Goal: Communication & Community: Answer question/provide support

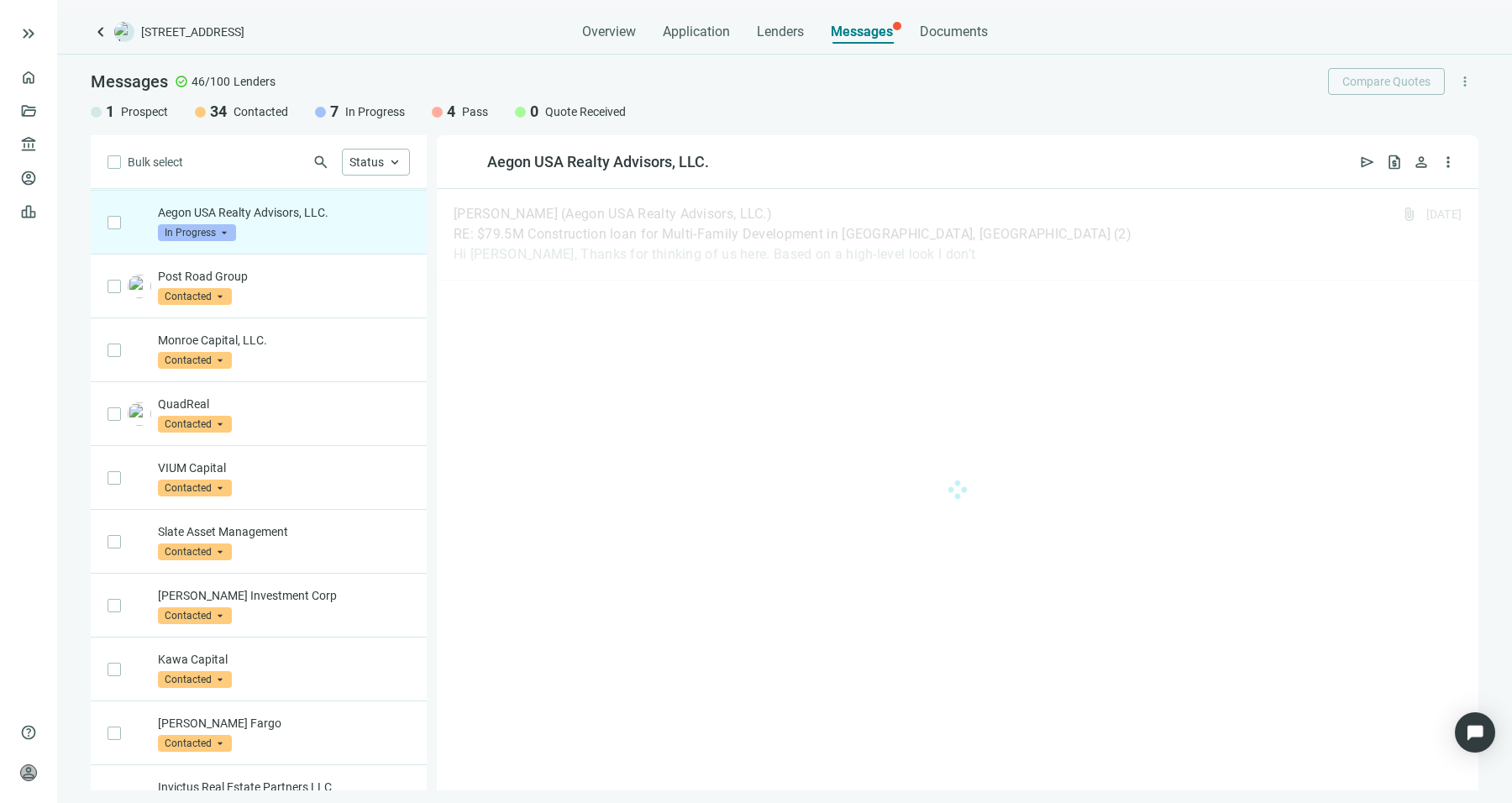
scroll to position [127, 0]
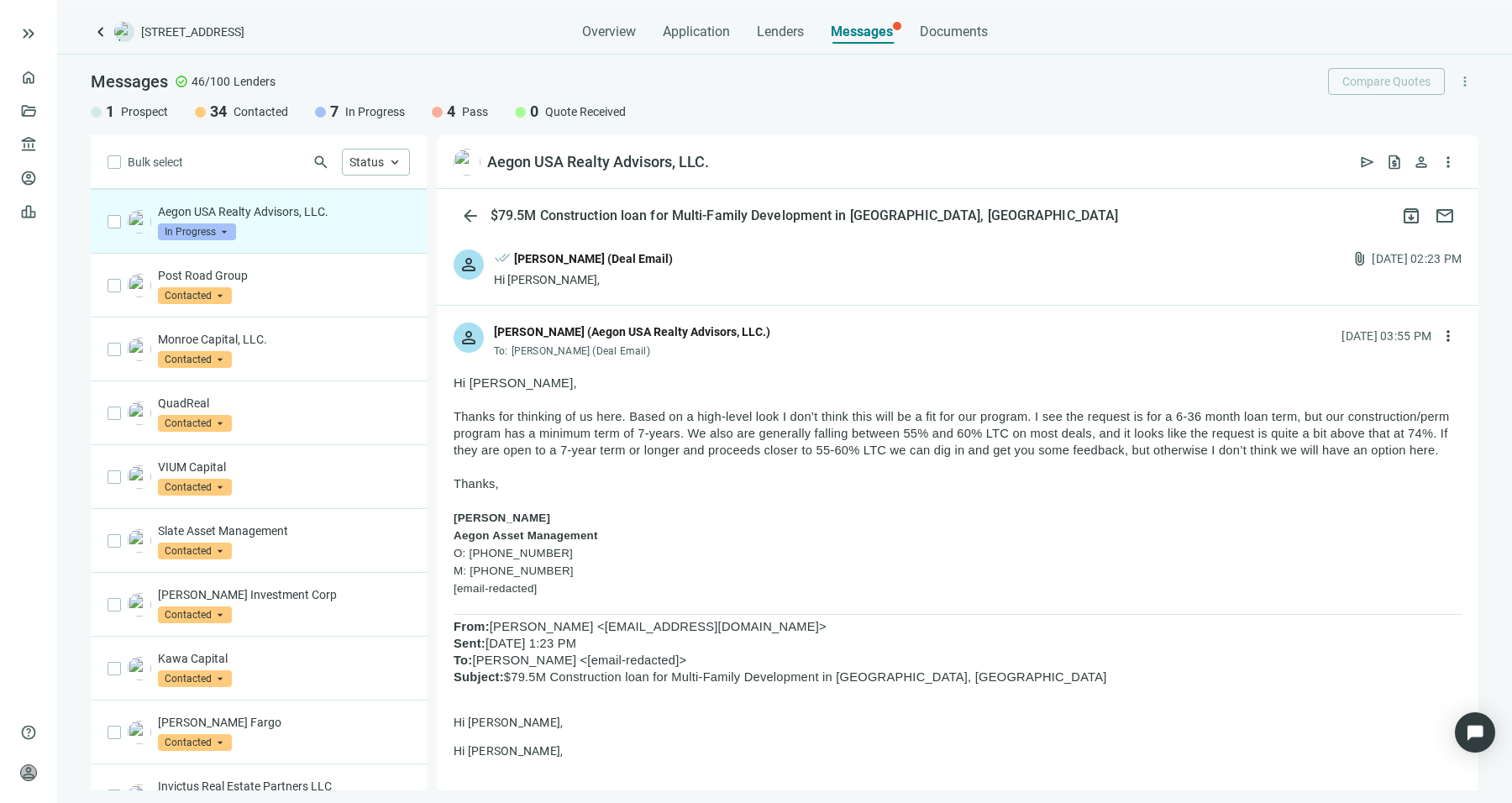
click at [1240, 414] on span "Thanks for thinking of us here. Based on a high-level look I don’t think this w…" at bounding box center [951, 433] width 995 height 47
click at [783, 455] on span "Thanks for thinking of us here. Based on a high-level look I don’t think this w…" at bounding box center [951, 433] width 995 height 47
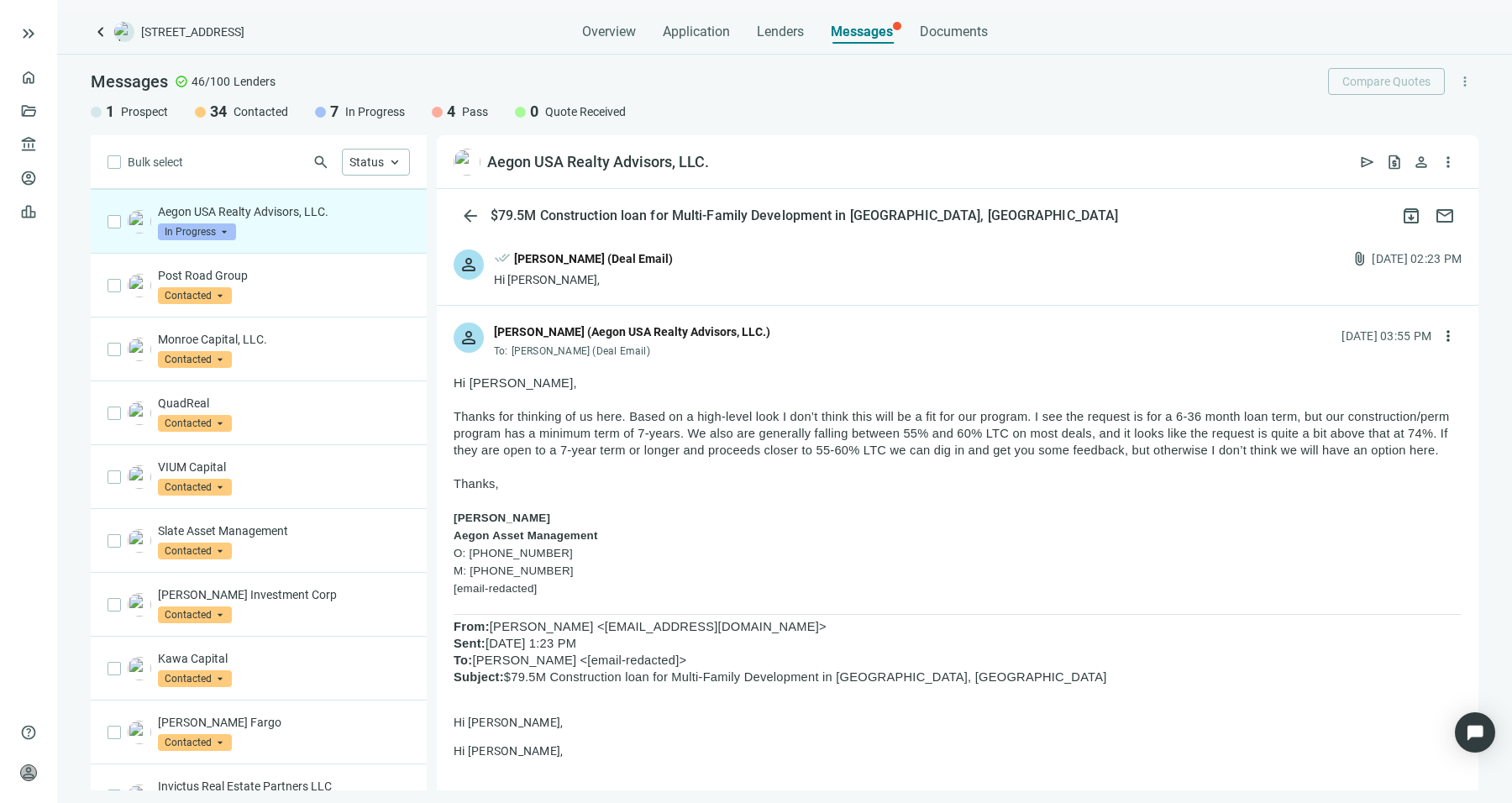
click at [783, 455] on span "Thanks for thinking of us here. Based on a high-level look I don’t think this w…" at bounding box center [951, 433] width 995 height 47
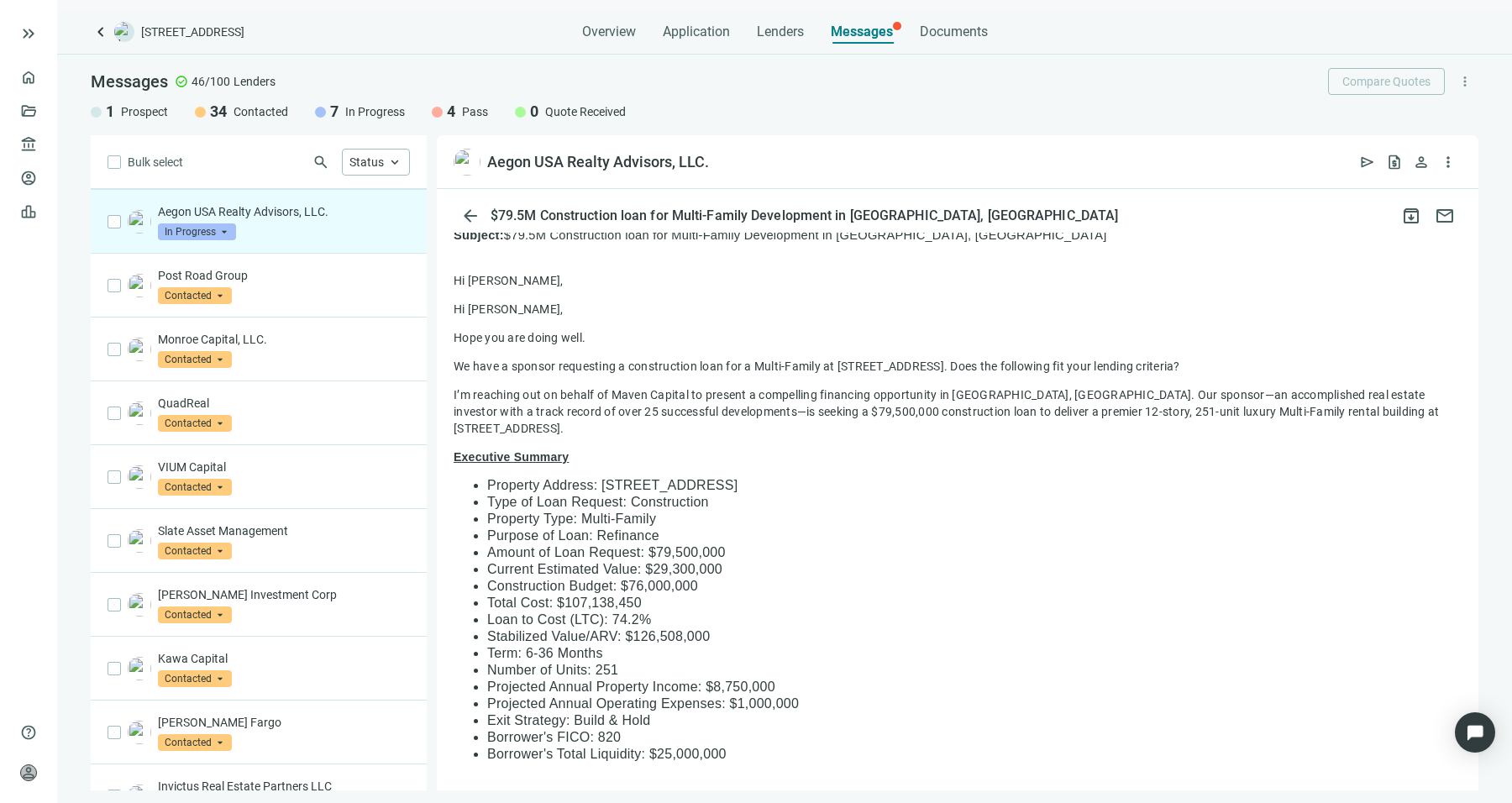
scroll to position [0, 0]
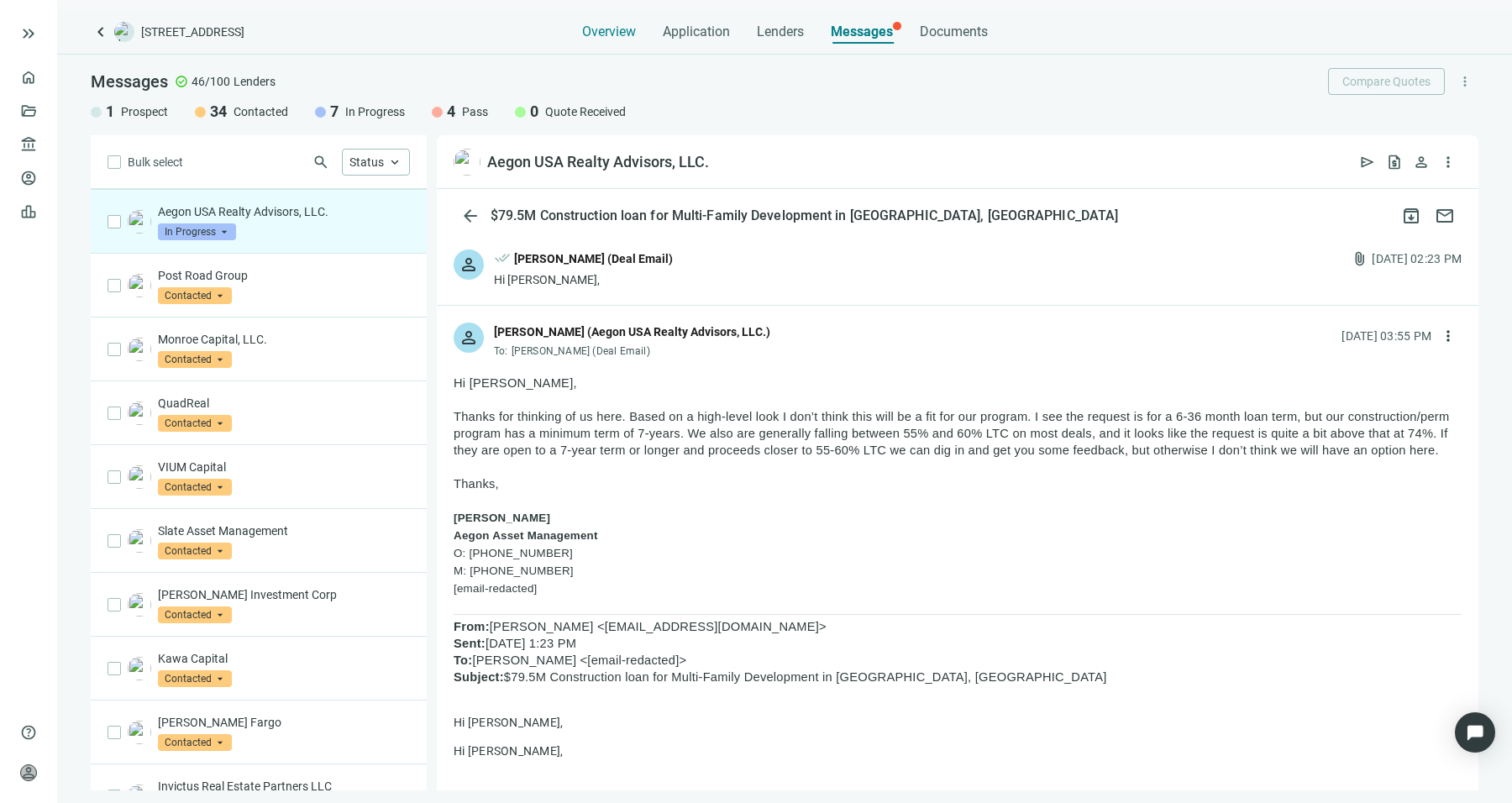
click at [600, 26] on span "Overview" at bounding box center [608, 32] width 54 height 17
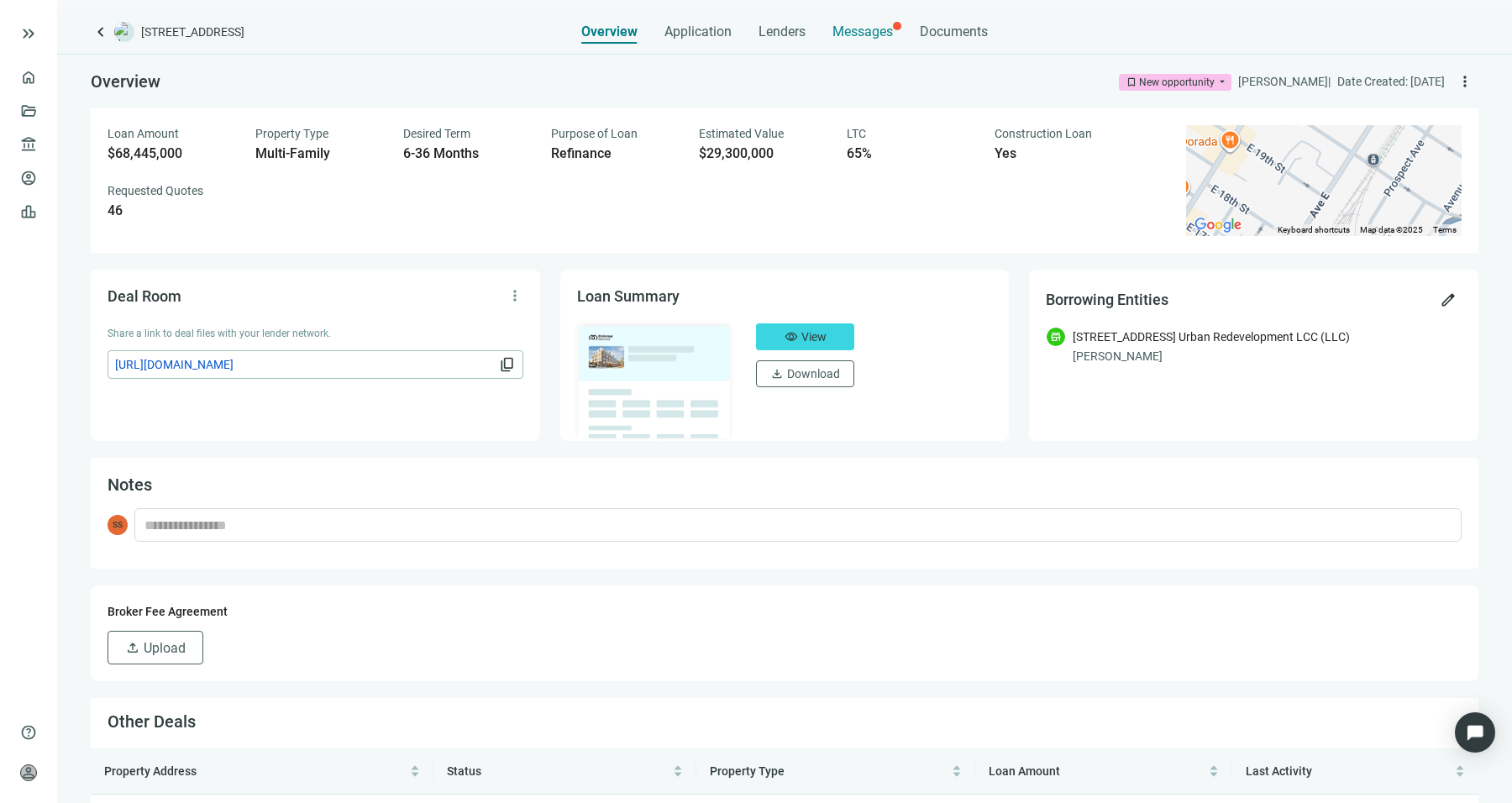
click at [853, 31] on span "Messages" at bounding box center [862, 31] width 60 height 16
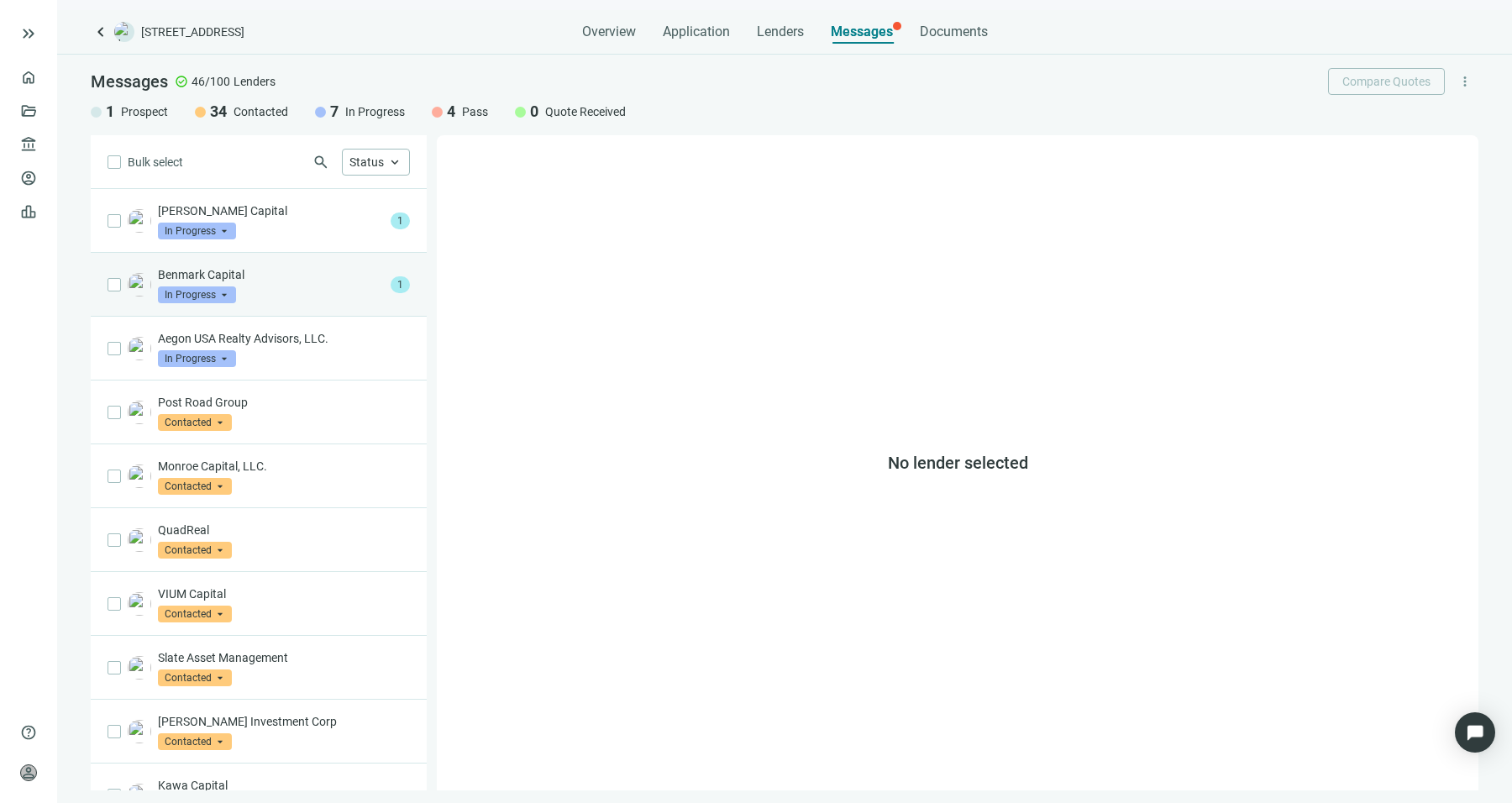
click at [359, 276] on p "Benmark Capital" at bounding box center [271, 275] width 226 height 17
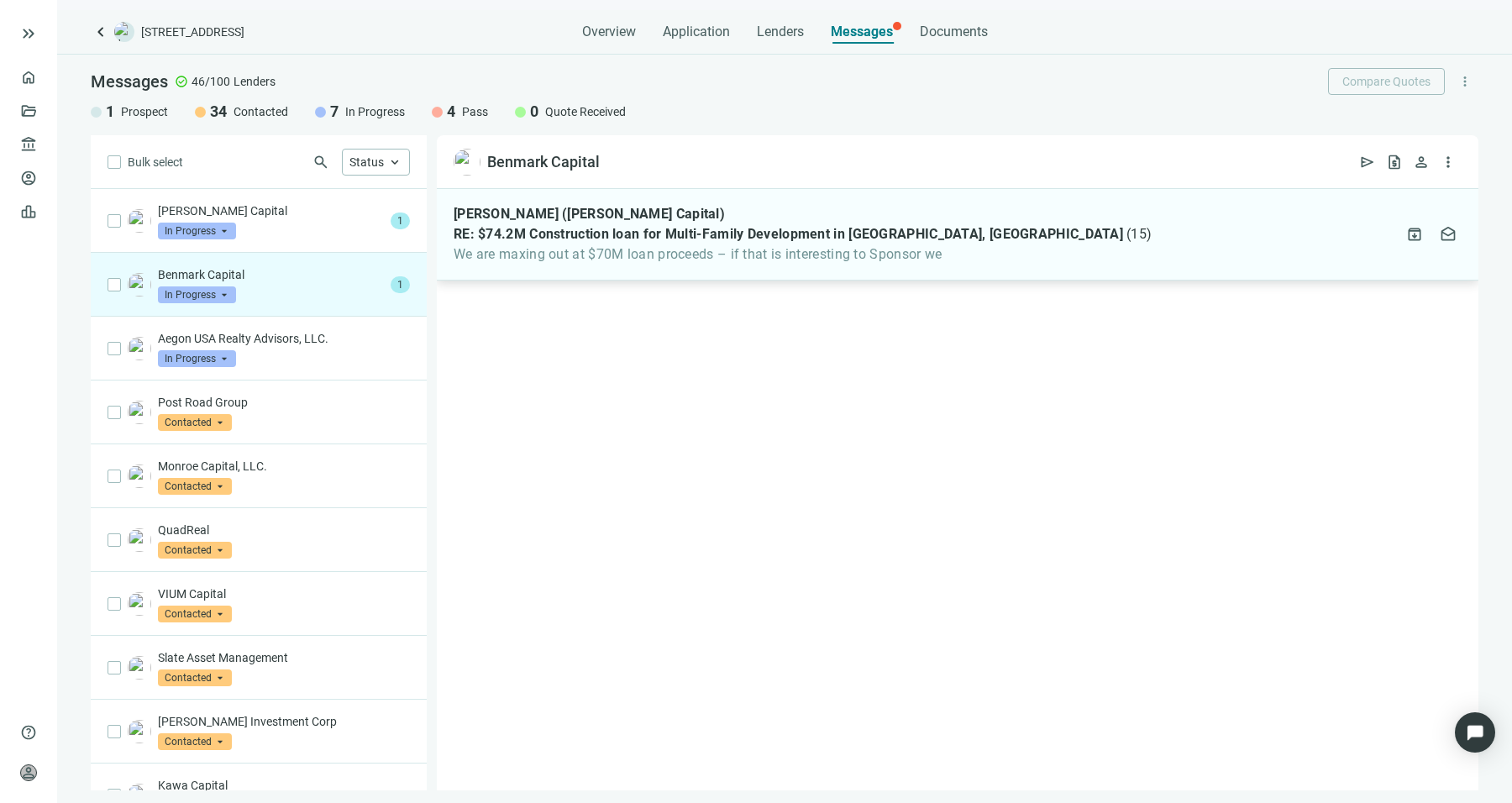
click at [578, 206] on span "[PERSON_NAME] ([PERSON_NAME] Capital)" at bounding box center [588, 214] width 271 height 17
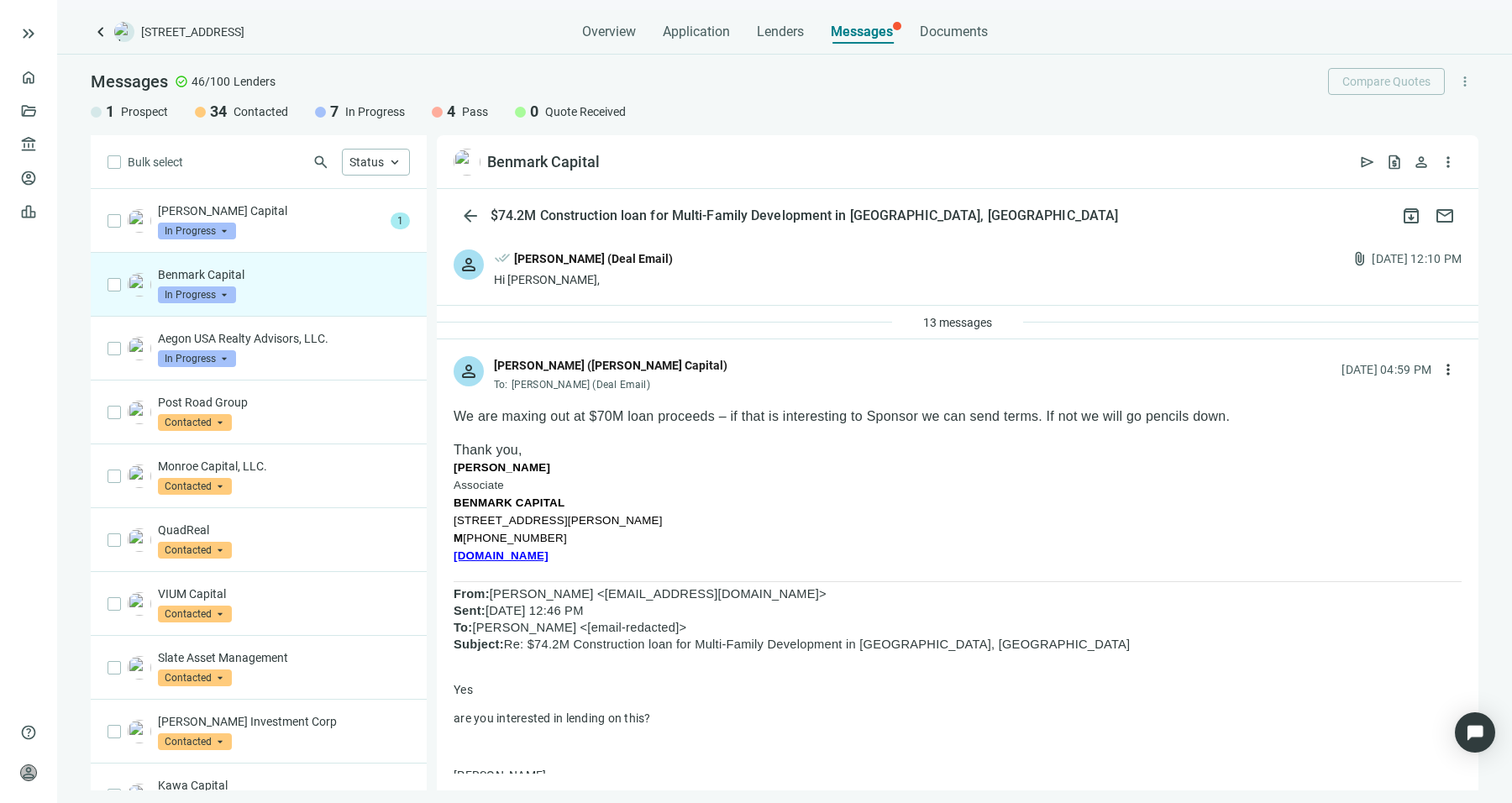
click at [1134, 409] on span "We are maxing out at $70M loan proceeds – if that is interesting to Sponsor we …" at bounding box center [841, 416] width 776 height 14
click at [1414, 367] on div "[DATE] 04:59 PM more_vert" at bounding box center [1401, 370] width 120 height 27
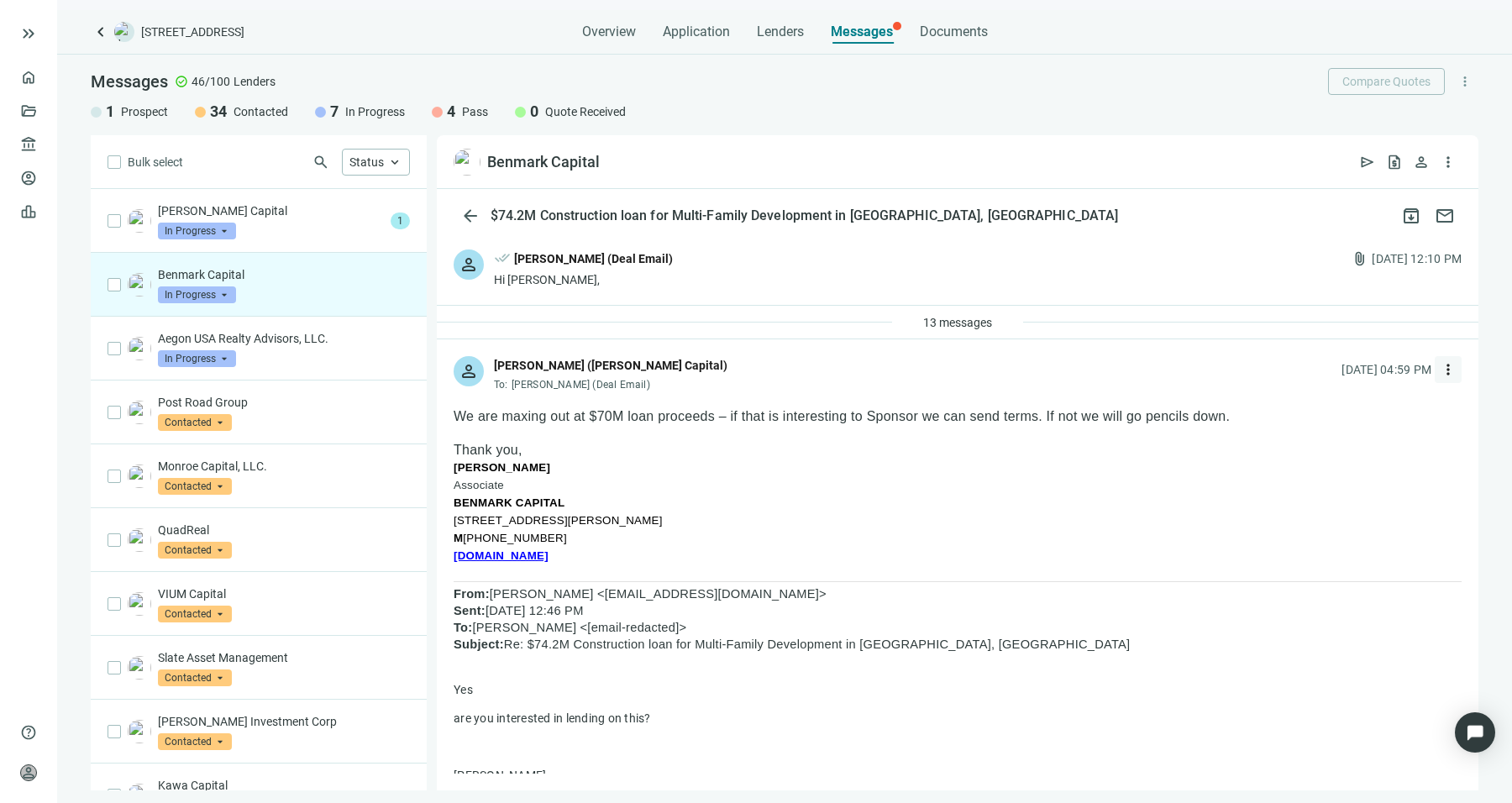
click at [1440, 369] on span "more_vert" at bounding box center [1448, 370] width 17 height 17
click at [1382, 430] on div "reply_all Reply all" at bounding box center [1355, 438] width 178 height 31
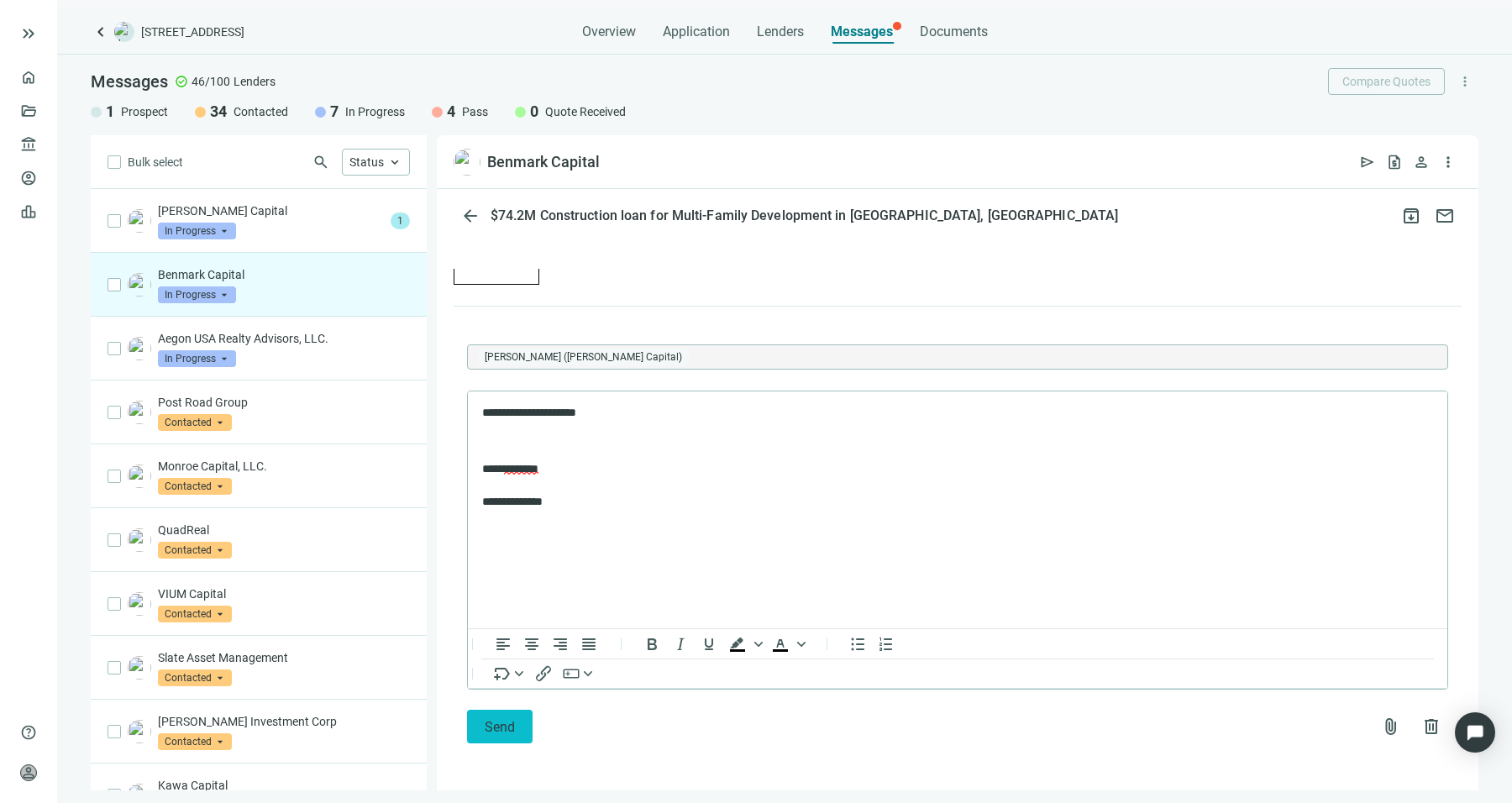
click at [498, 730] on span "Send" at bounding box center [500, 726] width 31 height 16
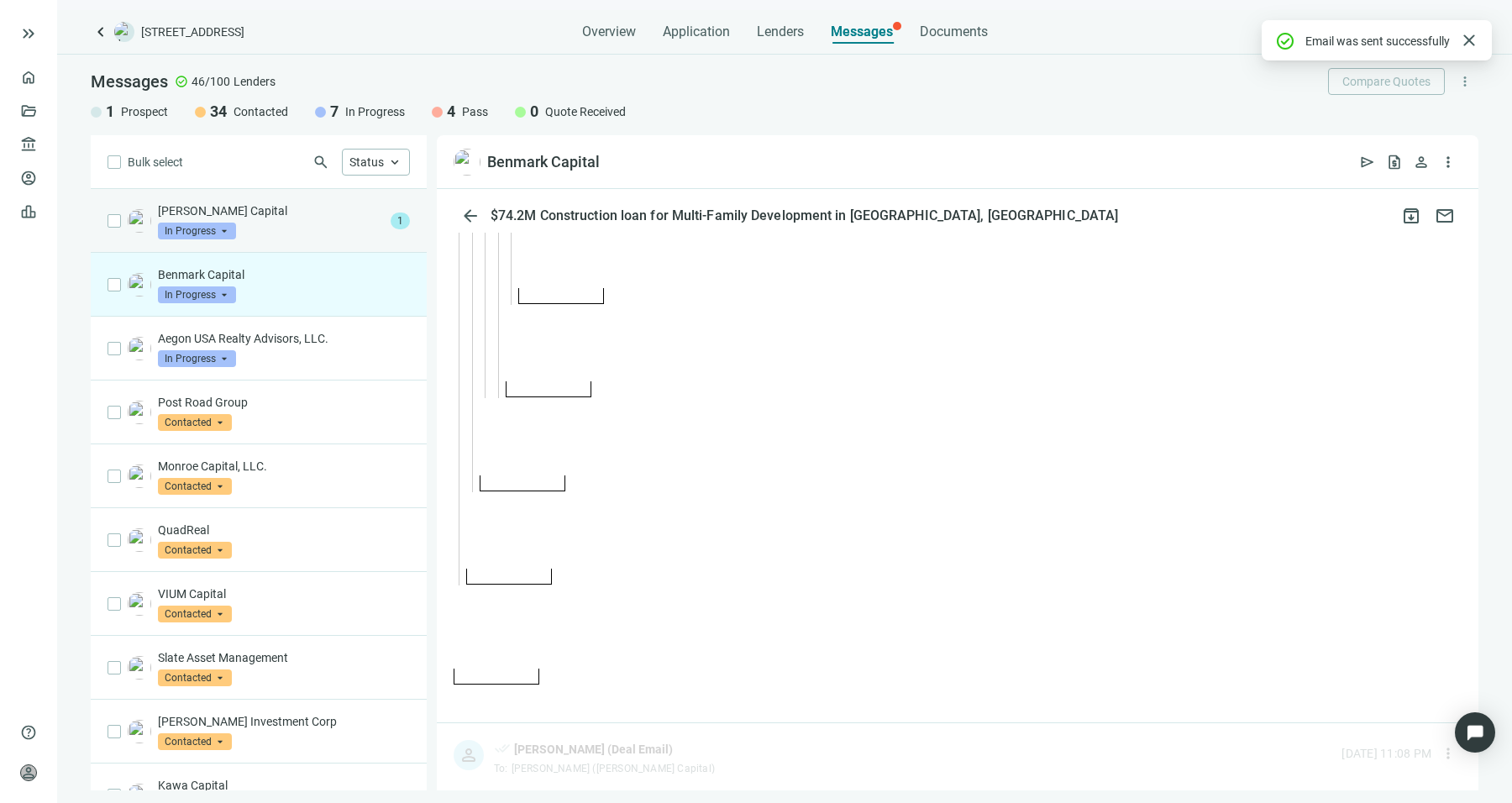
scroll to position [4923, 0]
click at [313, 213] on p "[PERSON_NAME] Capital" at bounding box center [271, 211] width 226 height 17
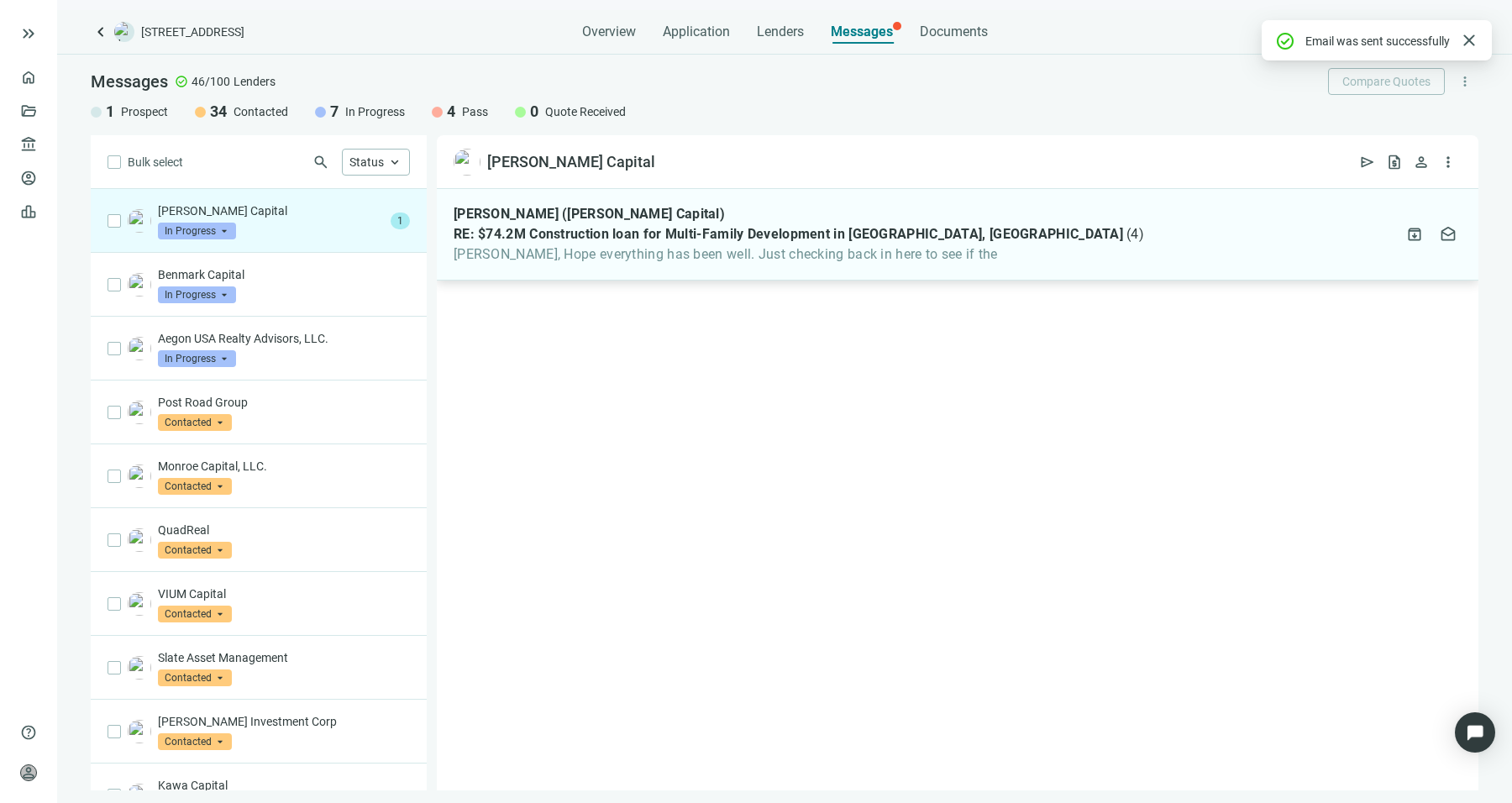
click at [582, 244] on div "[PERSON_NAME] ([PERSON_NAME] Capital) RE: $74.2M Construction loan for Multi-Fa…" at bounding box center [799, 234] width 691 height 57
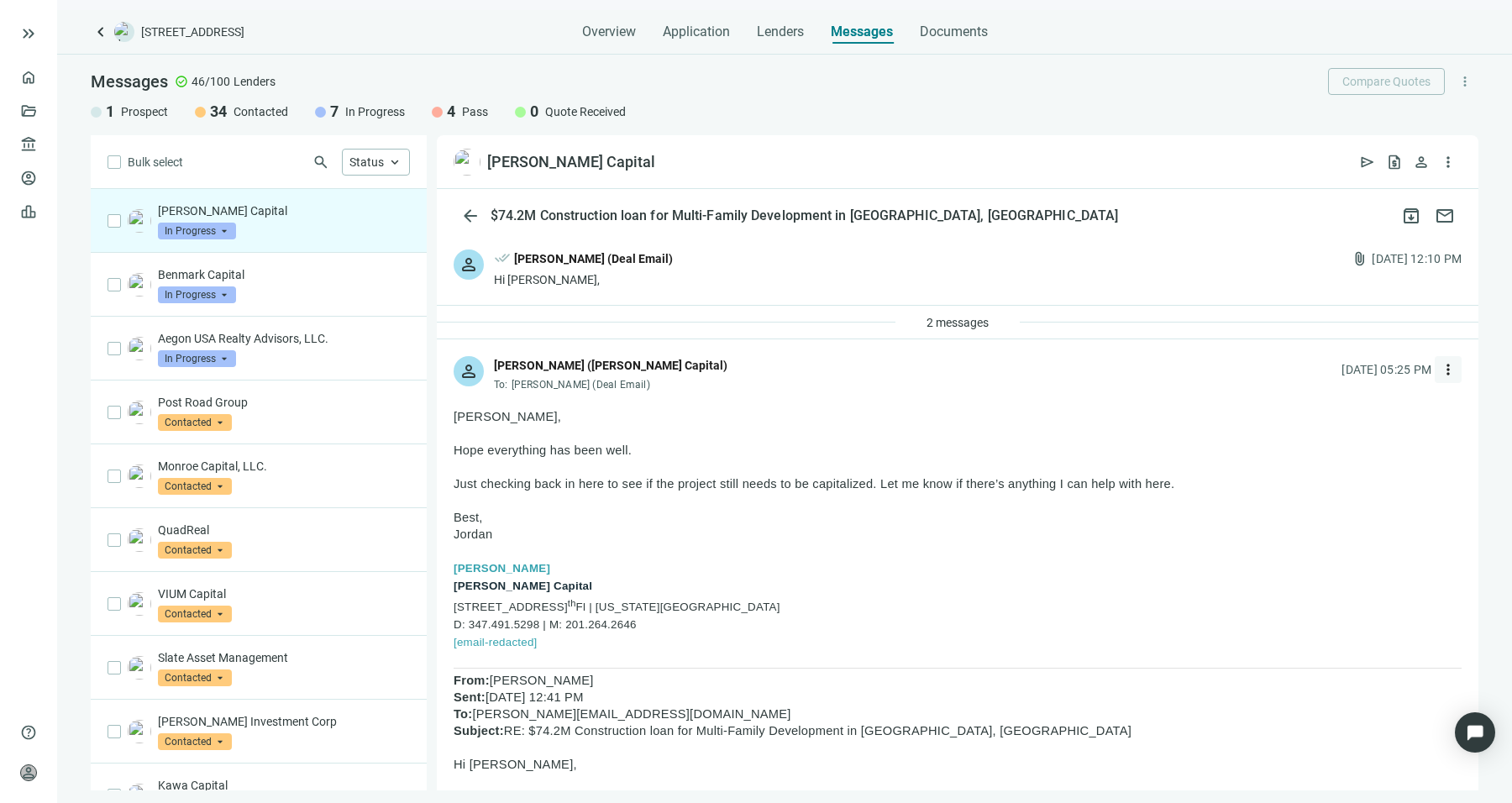
click at [1440, 370] on span "more_vert" at bounding box center [1448, 370] width 17 height 17
click at [620, 28] on span "Overview" at bounding box center [608, 32] width 54 height 17
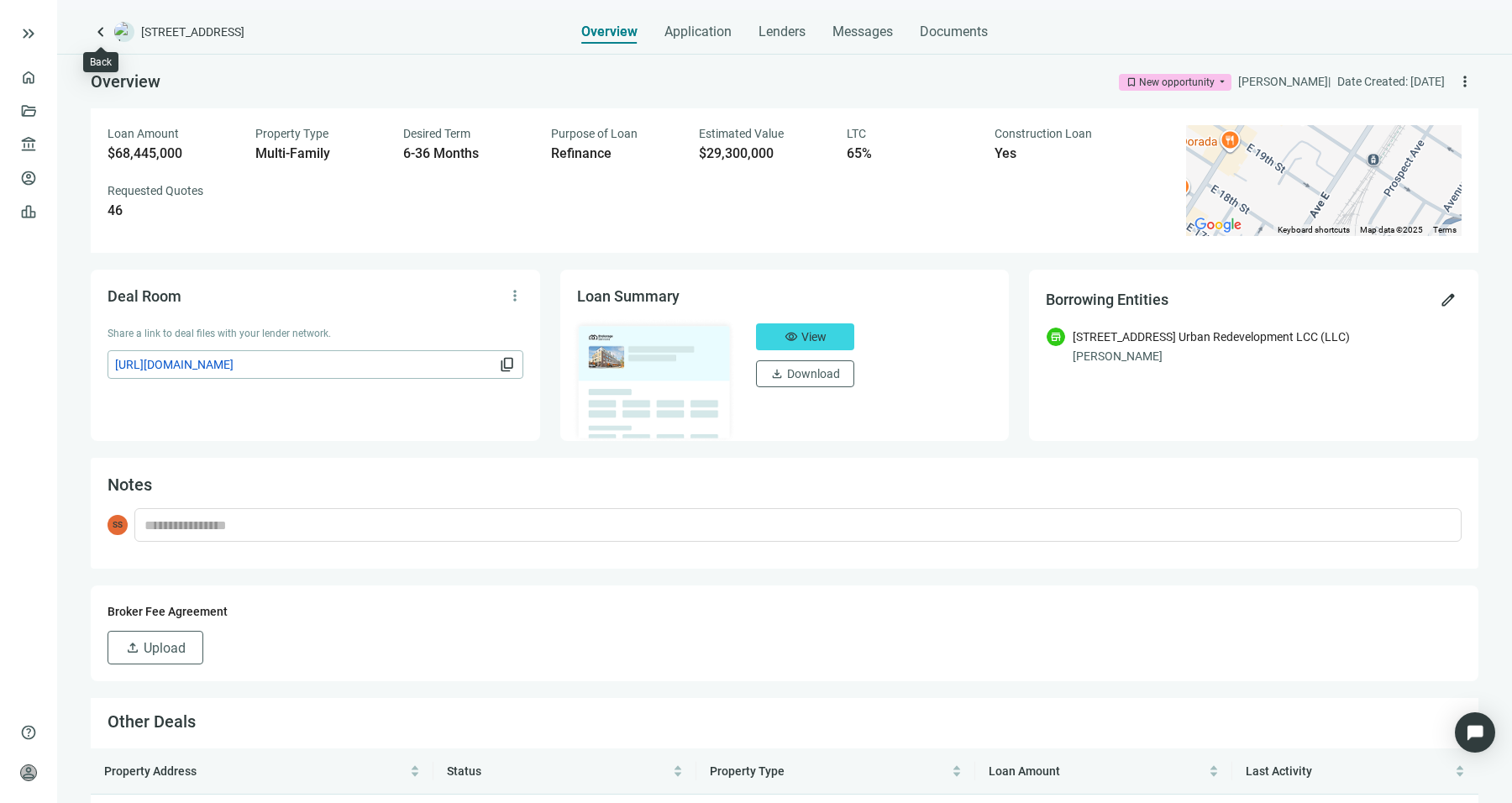
click at [98, 40] on span "keyboard_arrow_left" at bounding box center [101, 32] width 20 height 20
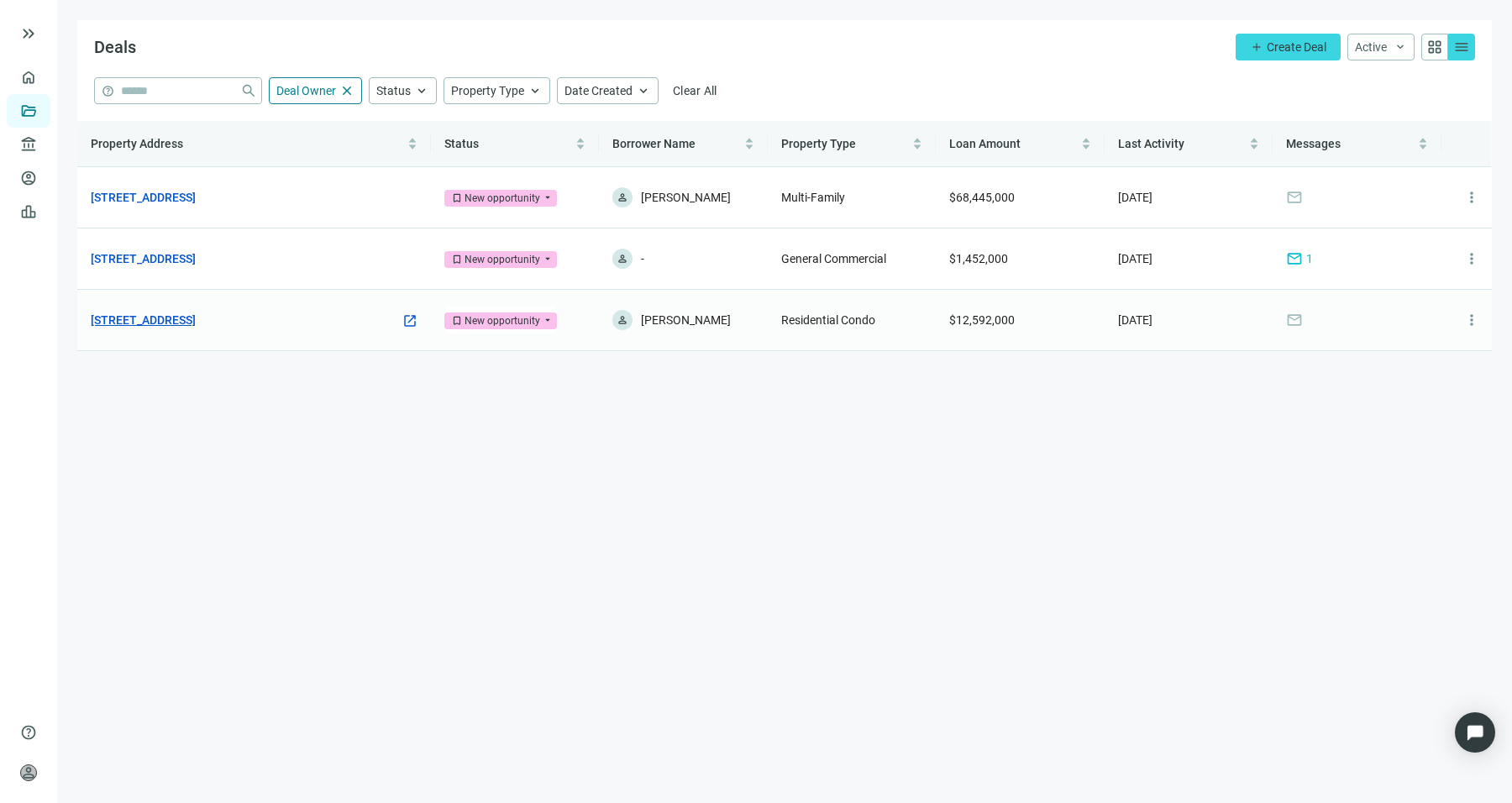
click at [196, 313] on link "[STREET_ADDRESS]" at bounding box center [143, 320] width 105 height 19
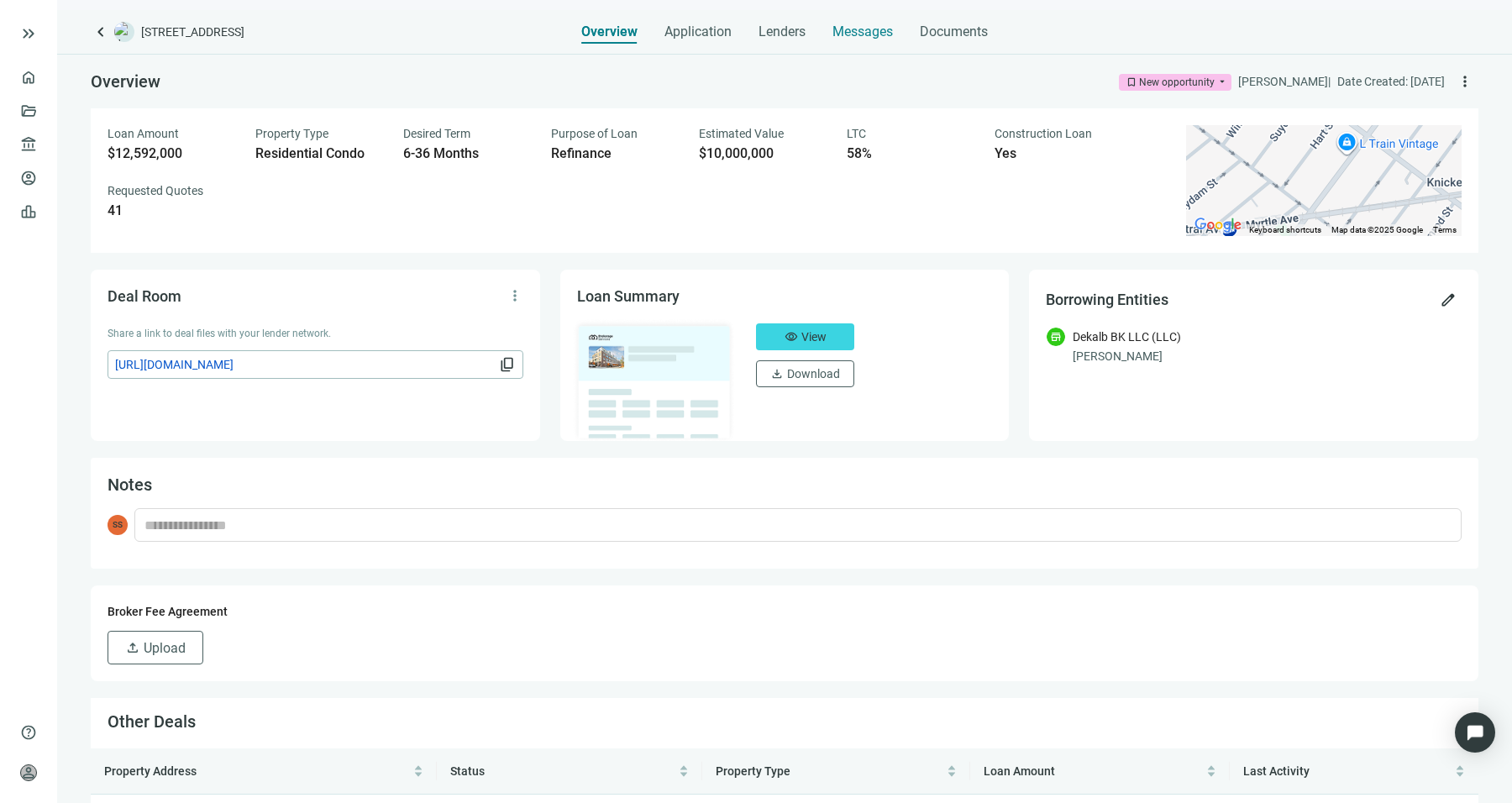
click at [863, 30] on span "Messages" at bounding box center [862, 31] width 60 height 16
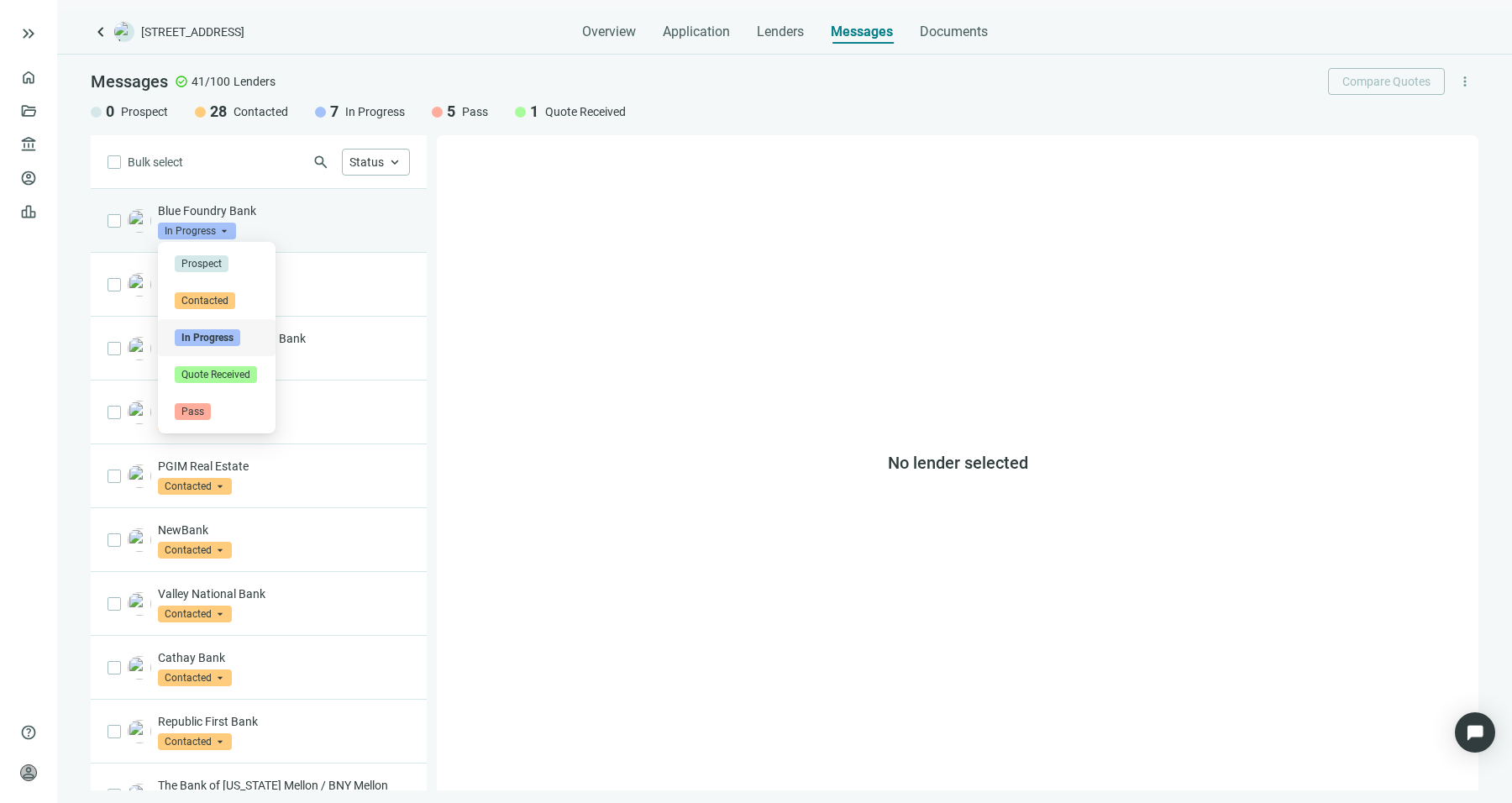
click at [168, 231] on span "In Progress" at bounding box center [197, 231] width 78 height 17
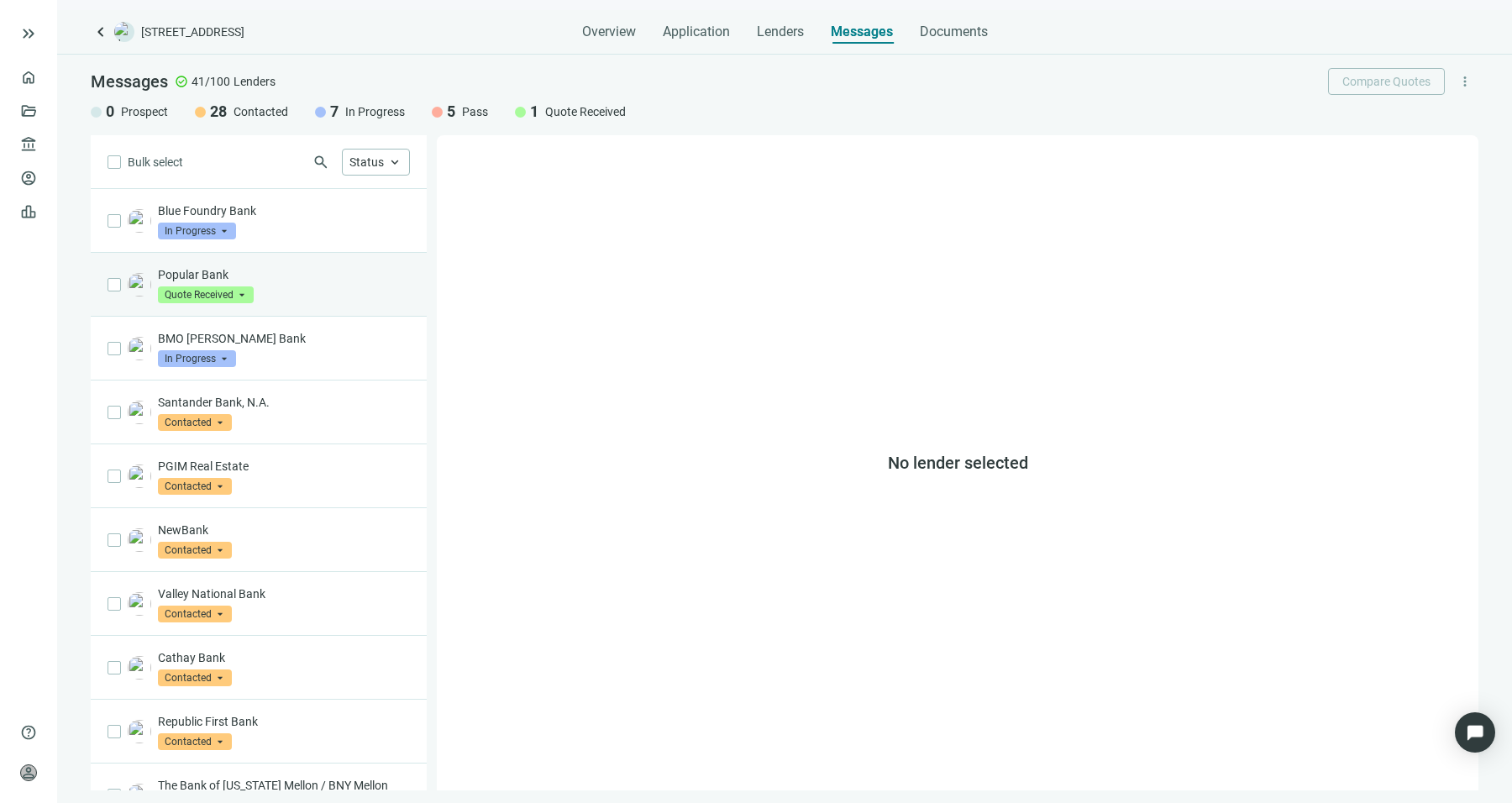
click at [187, 289] on span "Quote Received" at bounding box center [206, 295] width 96 height 17
click at [78, 95] on div "Messages check_circle 41/100 Lenders Compare Quotes more_vert 0 Prospect 28 Con…" at bounding box center [784, 94] width 1455 height 81
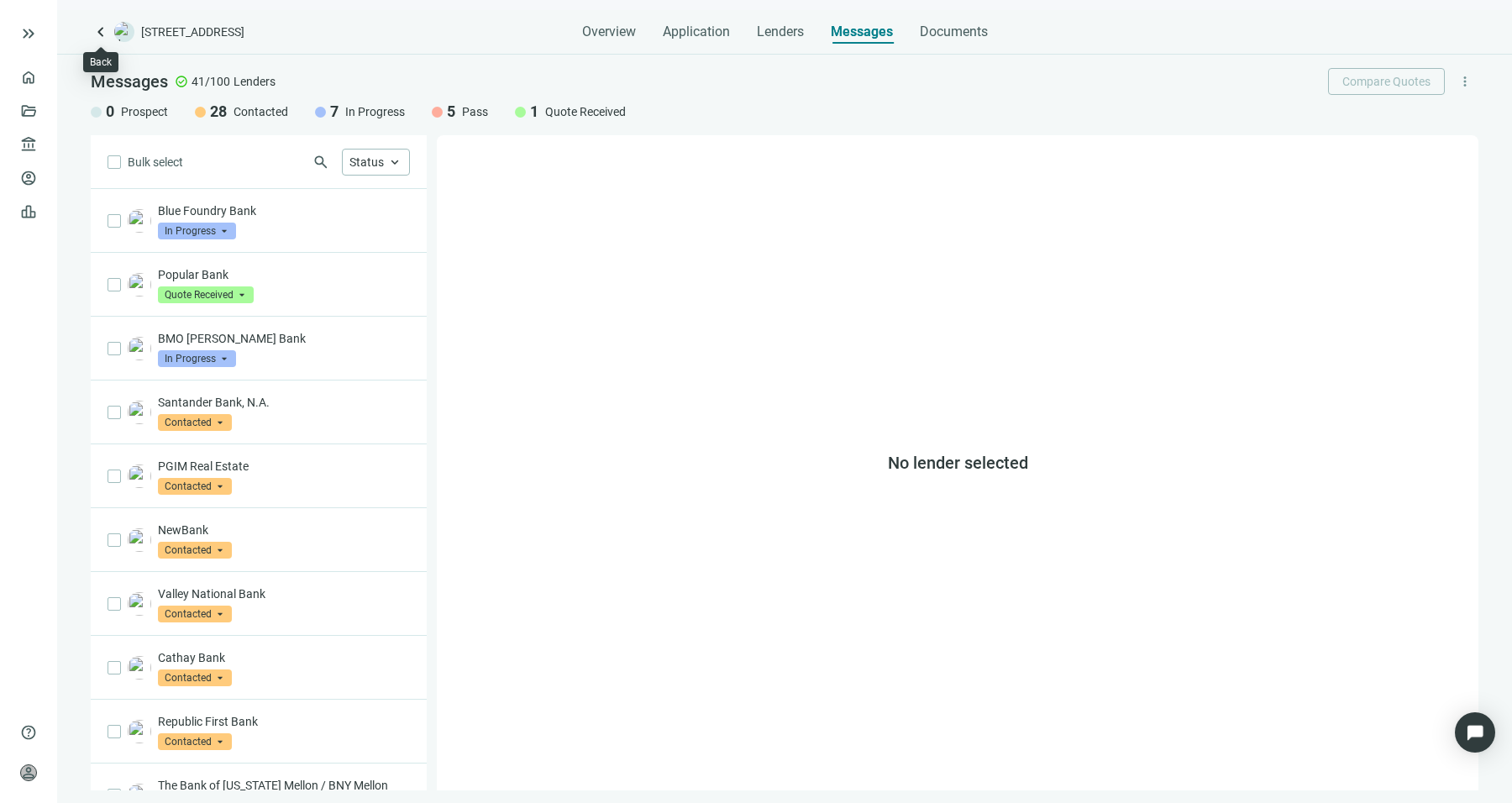
click at [94, 37] on span "keyboard_arrow_left" at bounding box center [101, 32] width 20 height 20
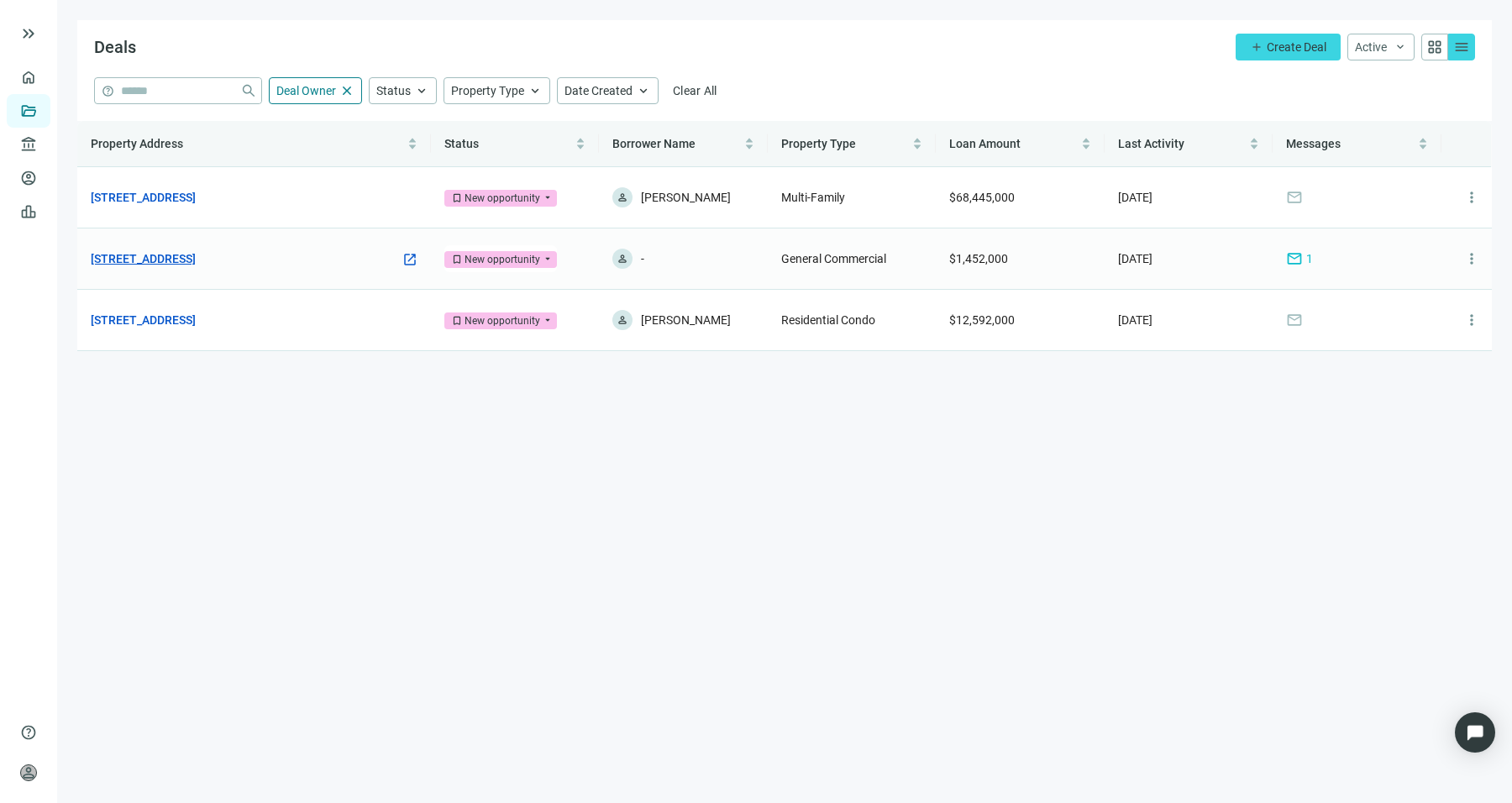
click at [196, 253] on link "[STREET_ADDRESS]" at bounding box center [143, 259] width 105 height 19
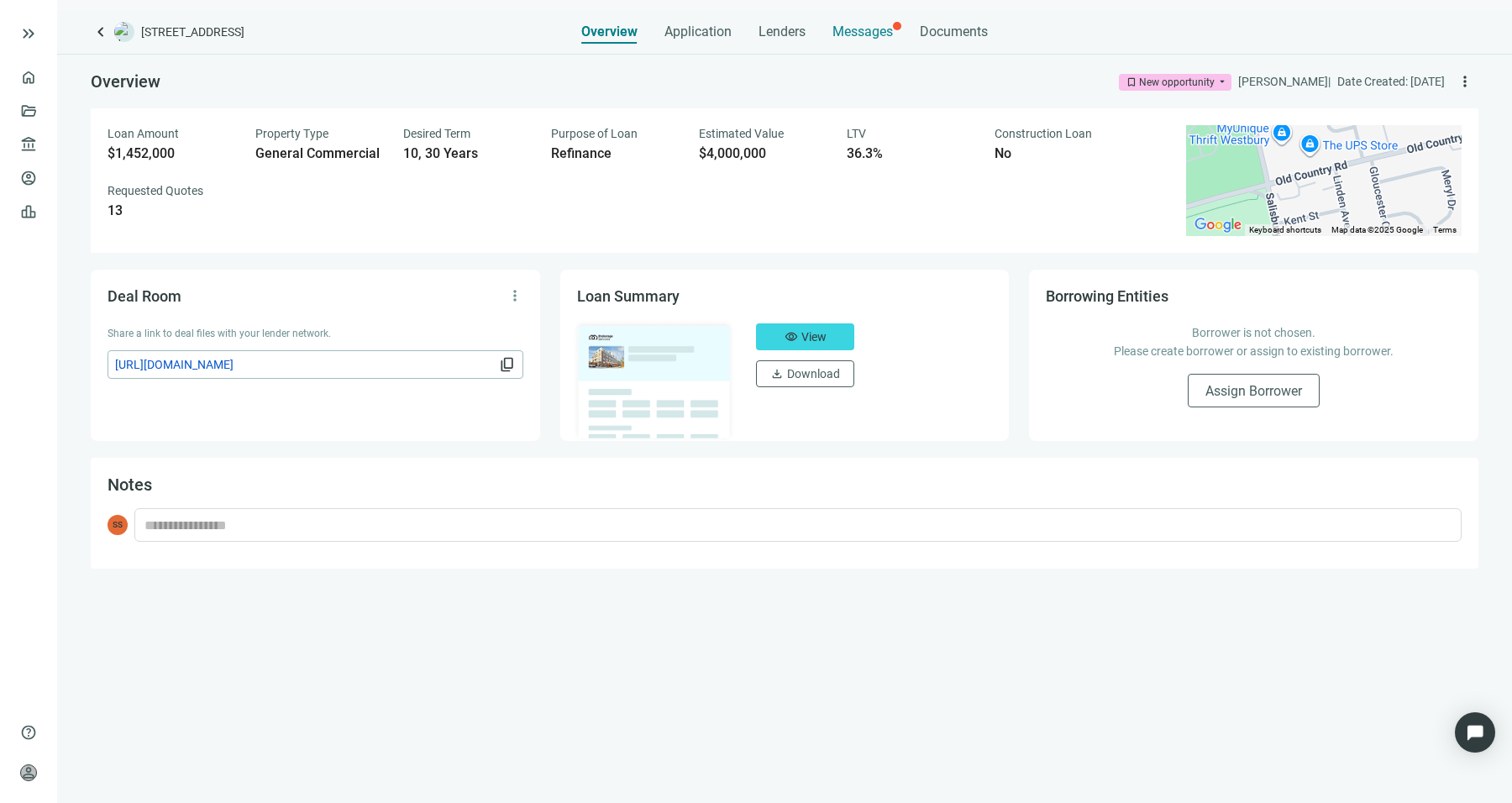
click at [852, 34] on span "Messages" at bounding box center [862, 31] width 60 height 16
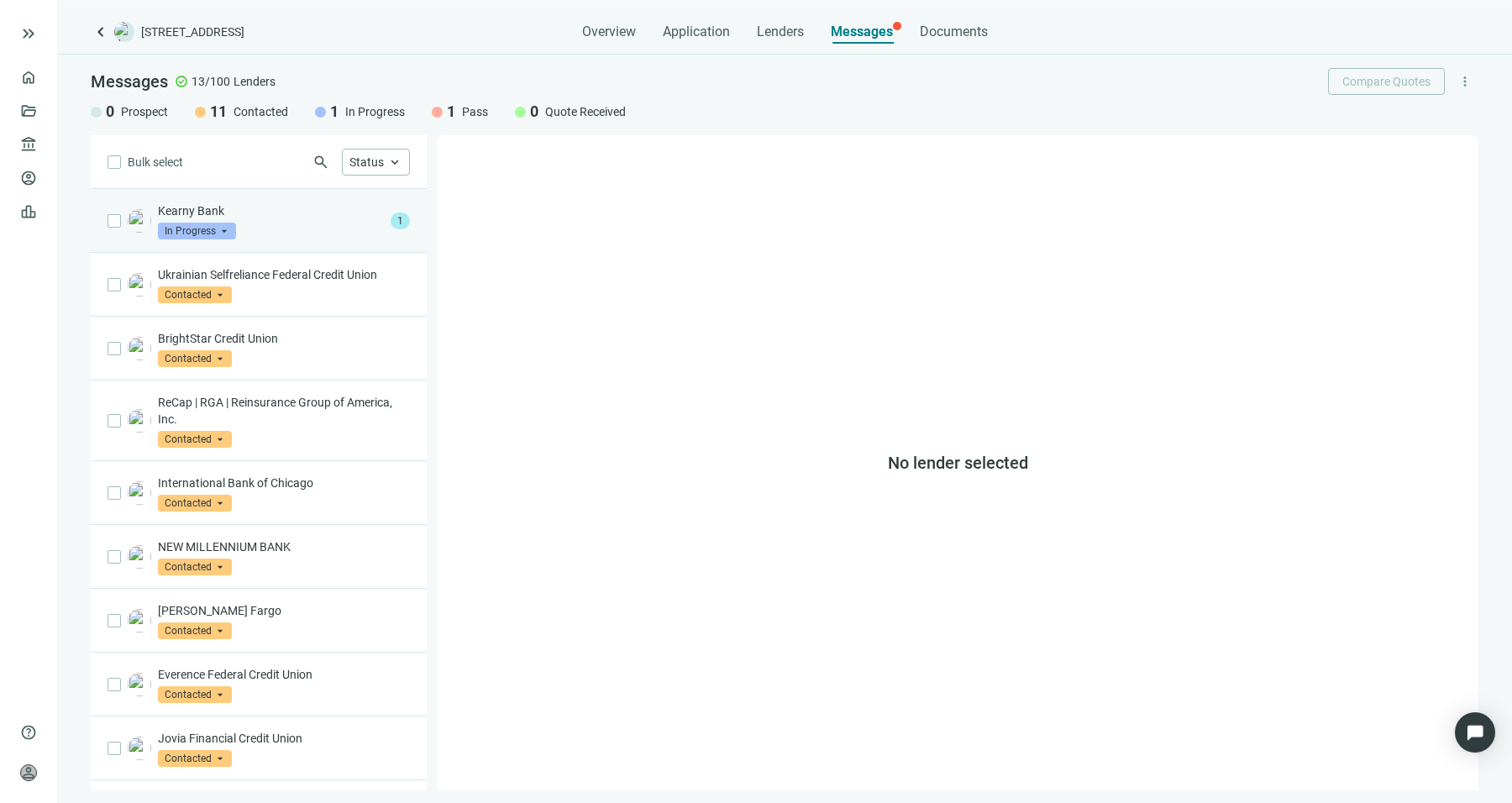
click at [304, 225] on div "Kearny Bank In Progress arrow_drop_down" at bounding box center [271, 220] width 226 height 37
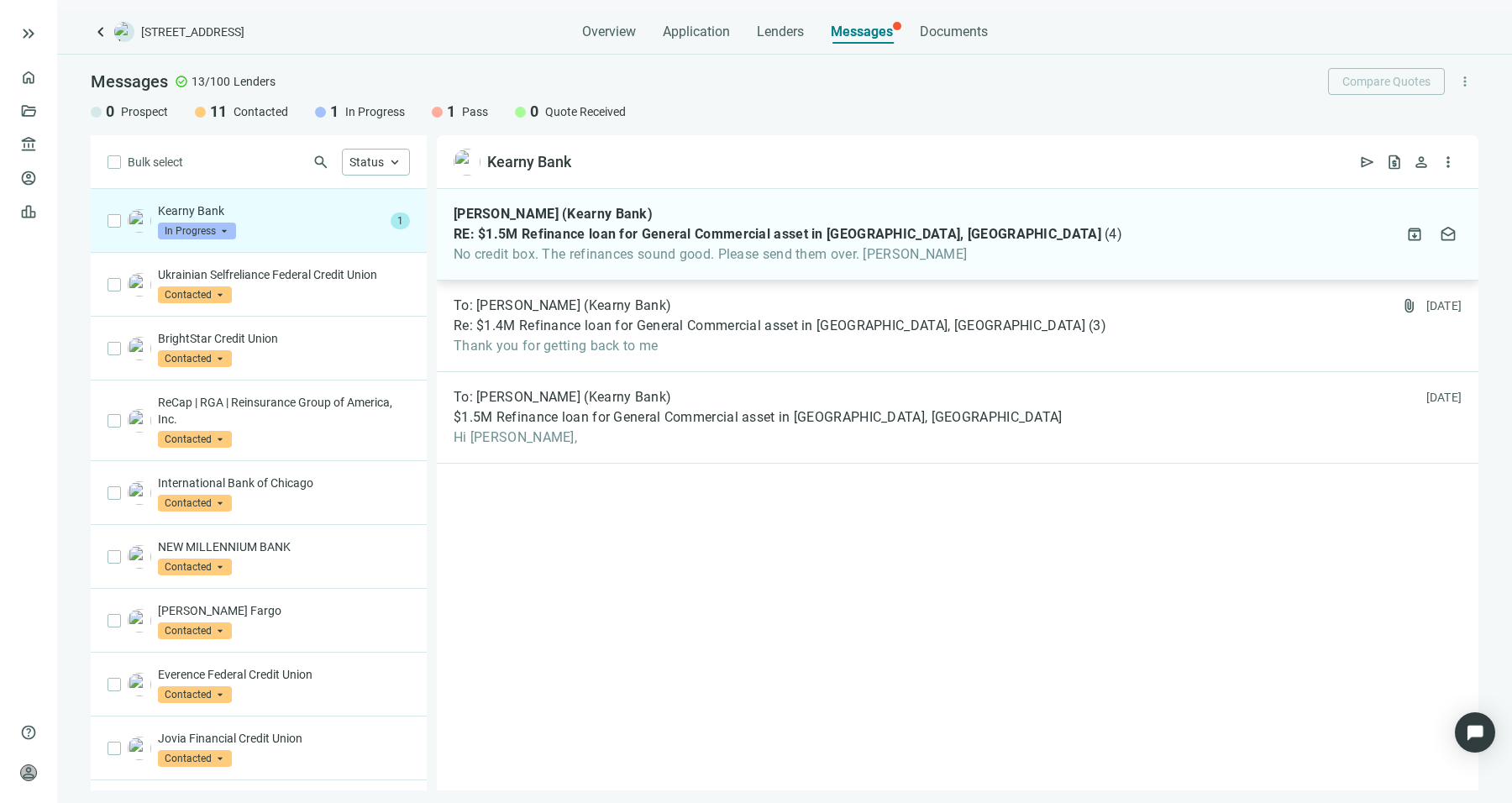
click at [538, 211] on span "[PERSON_NAME] (Kearny Bank)" at bounding box center [553, 214] width 199 height 17
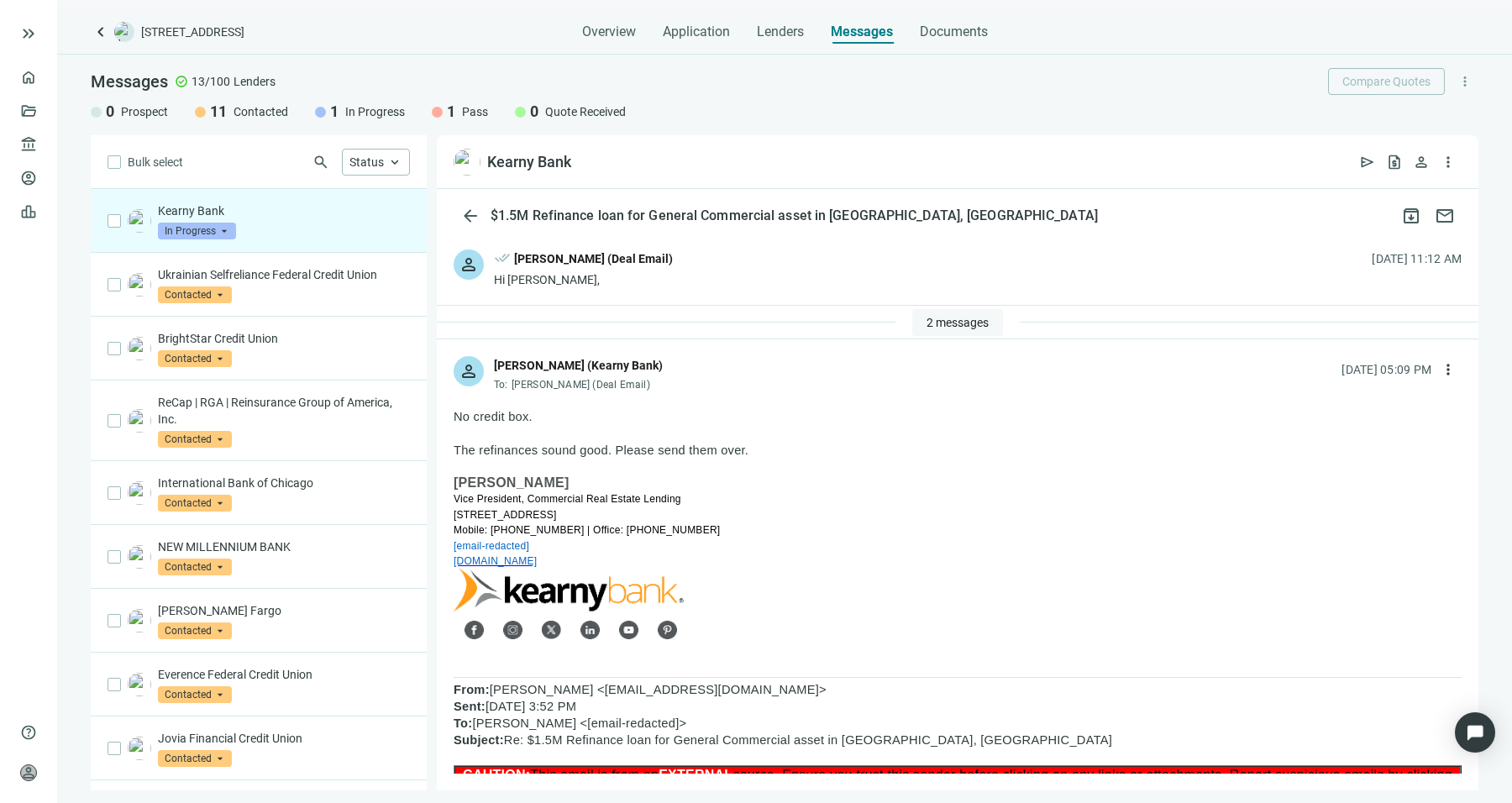
click at [953, 327] on span "2 messages" at bounding box center [957, 322] width 62 height 14
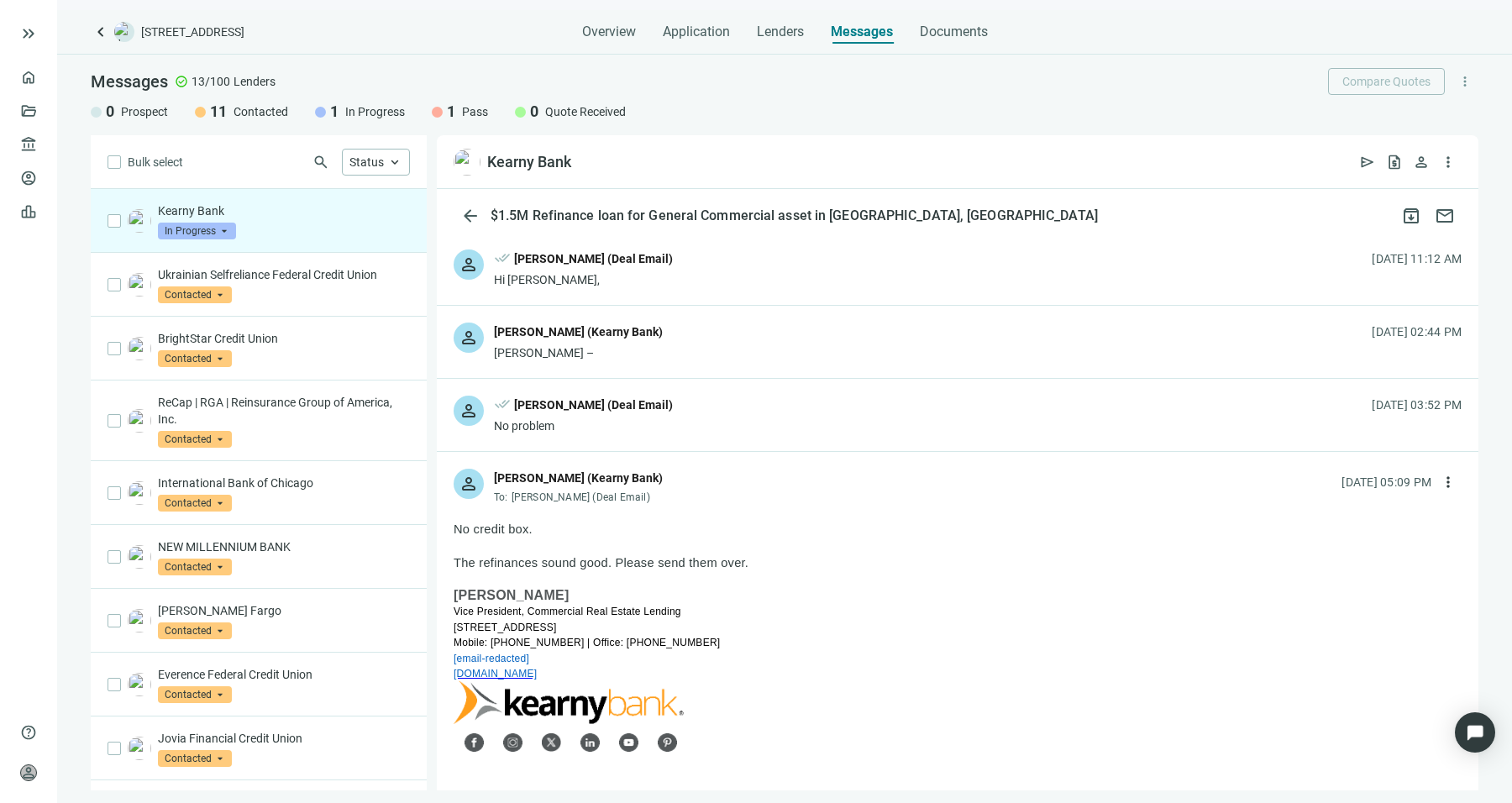
click at [709, 396] on div "person done_all [PERSON_NAME] (Deal Email) No problem [DATE] 03:52 PM" at bounding box center [958, 414] width 1042 height 72
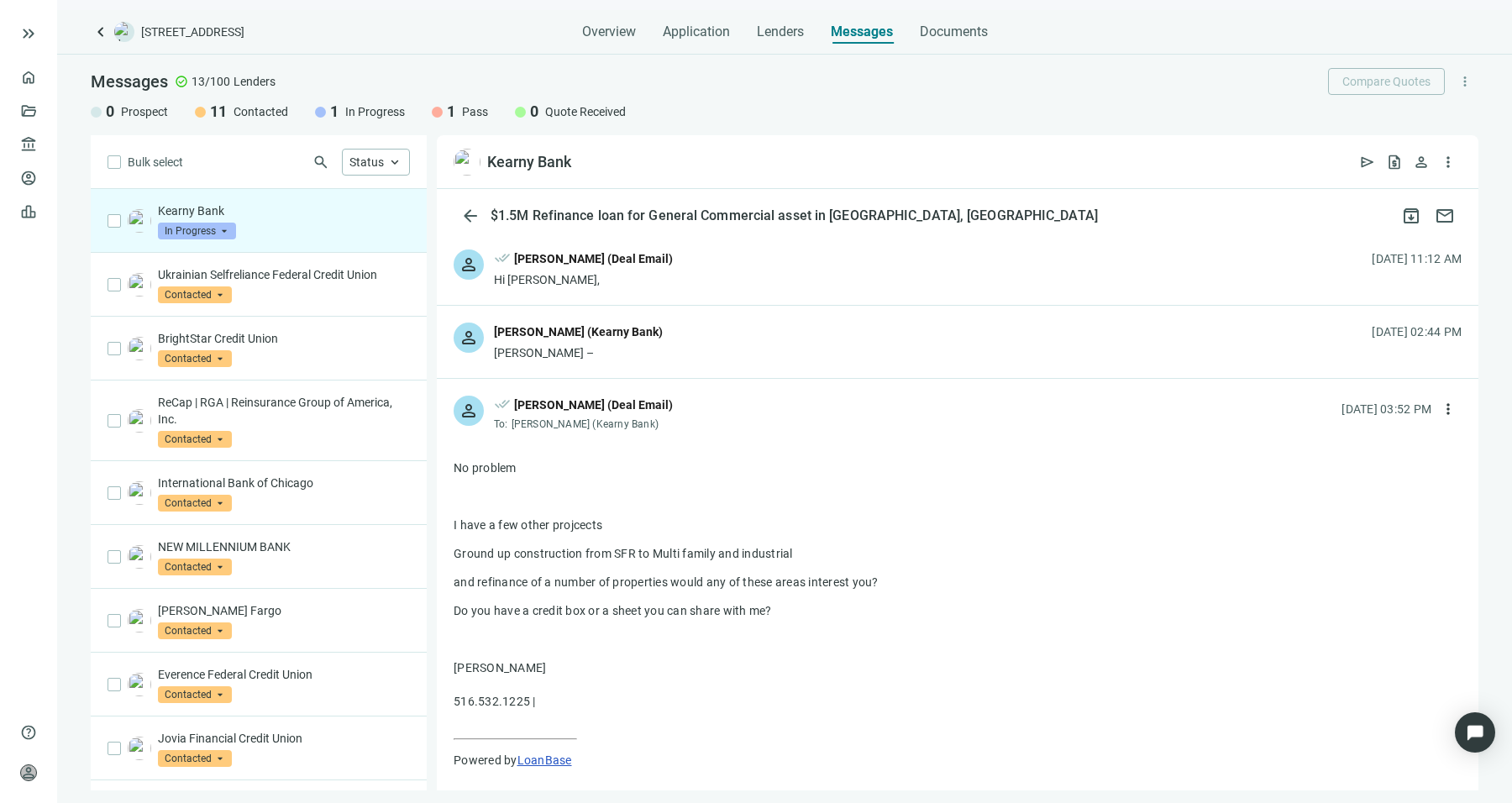
click at [687, 361] on div "person [PERSON_NAME] (Kearny Bank) [PERSON_NAME] – [DATE] 02:44 PM" at bounding box center [958, 341] width 1042 height 72
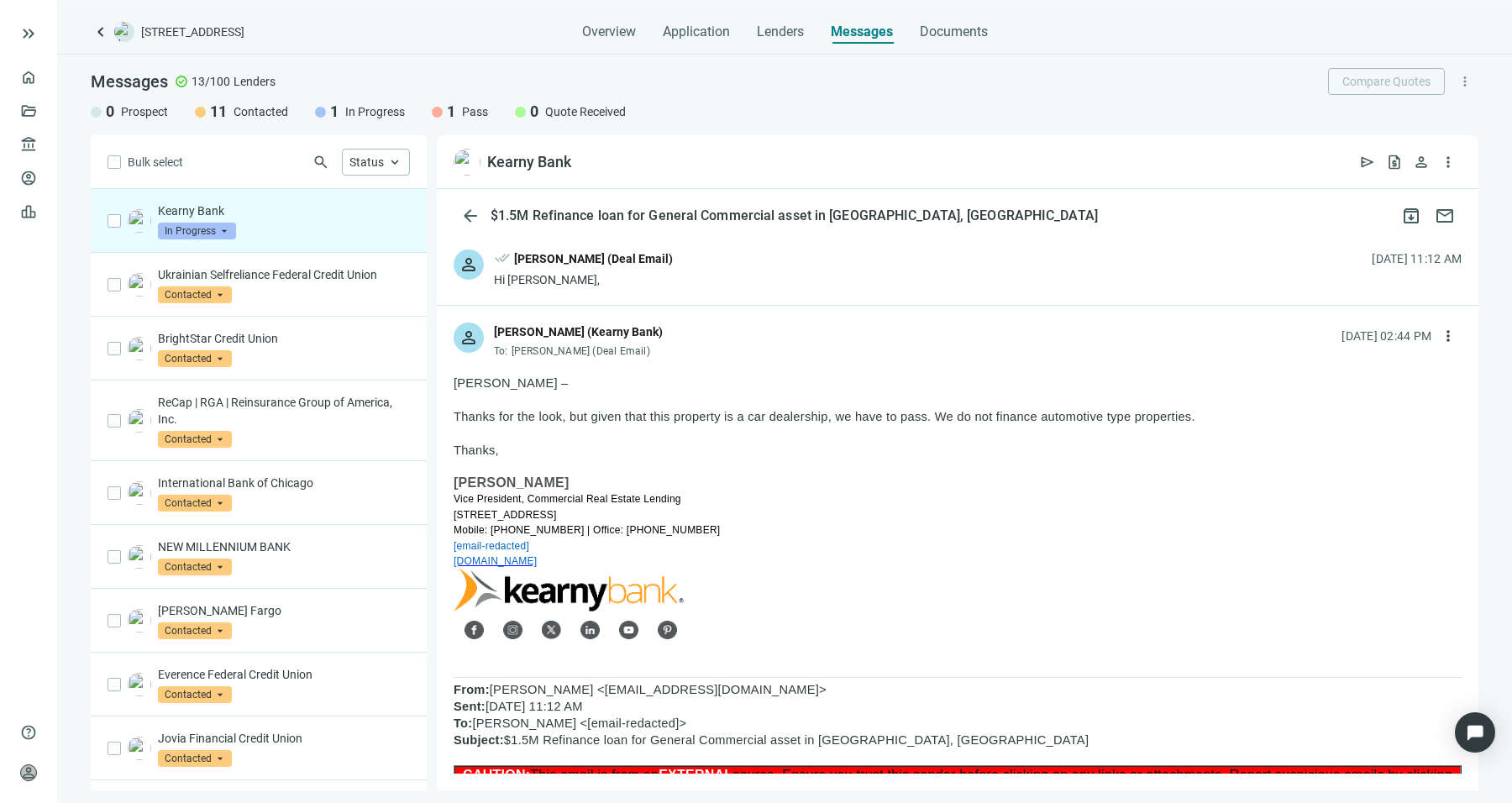
click at [662, 280] on div "person done_all [PERSON_NAME] (Deal Email) Hi [PERSON_NAME], [DATE] 11:12 AM" at bounding box center [958, 269] width 1042 height 72
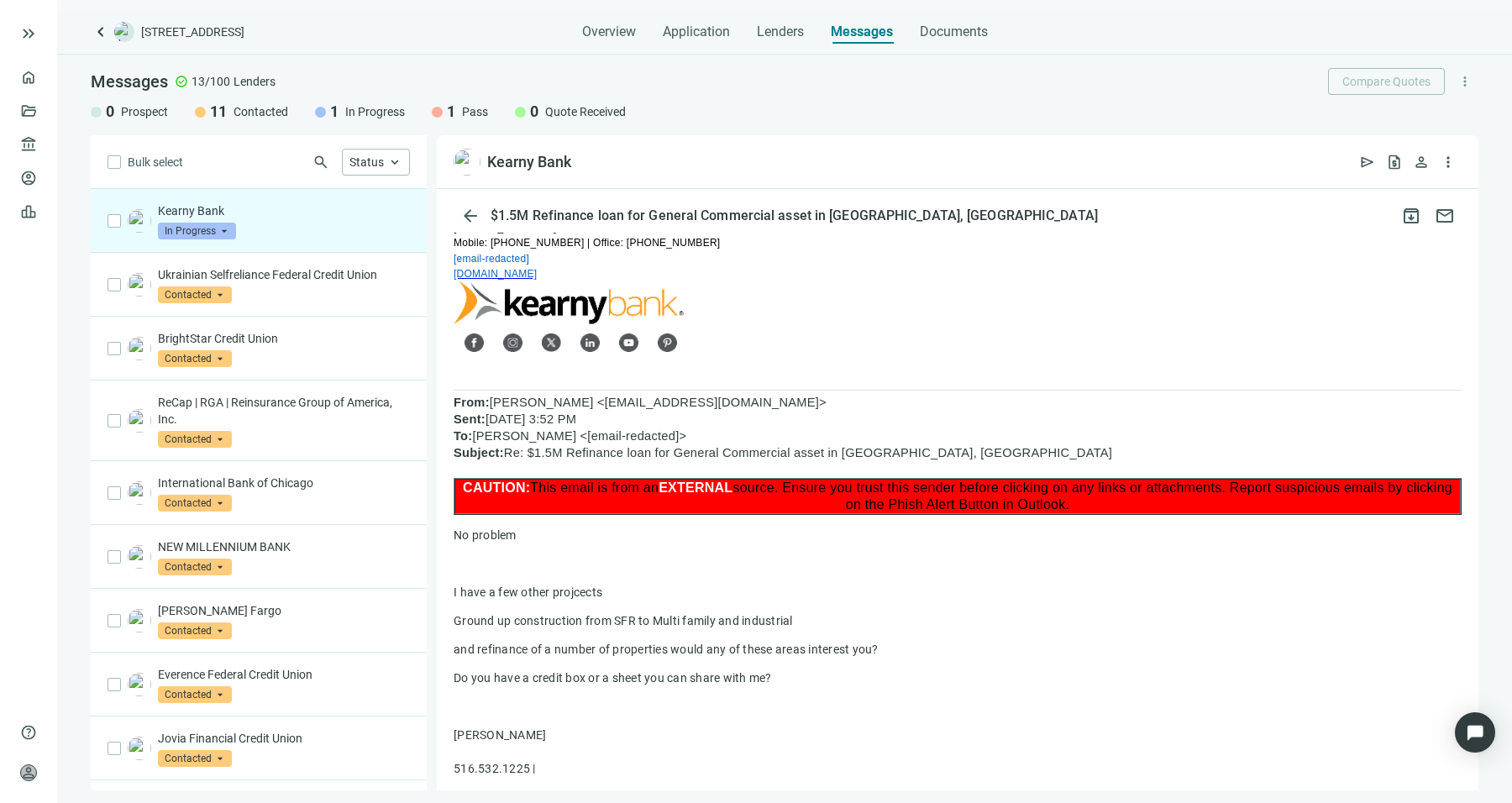
scroll to position [2548, 0]
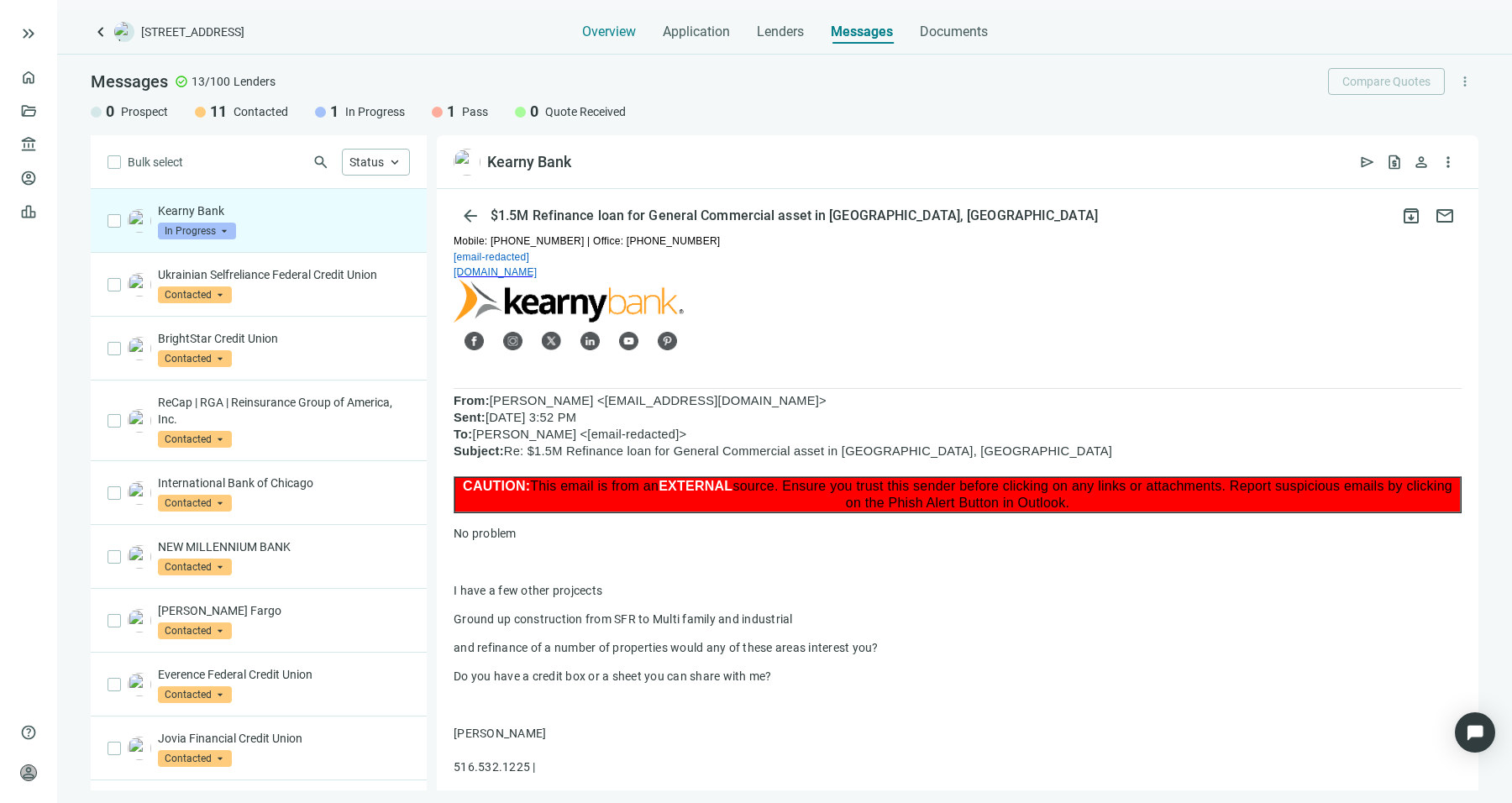
click at [588, 21] on div "Overview" at bounding box center [608, 27] width 54 height 34
